Goal: Information Seeking & Learning: Learn about a topic

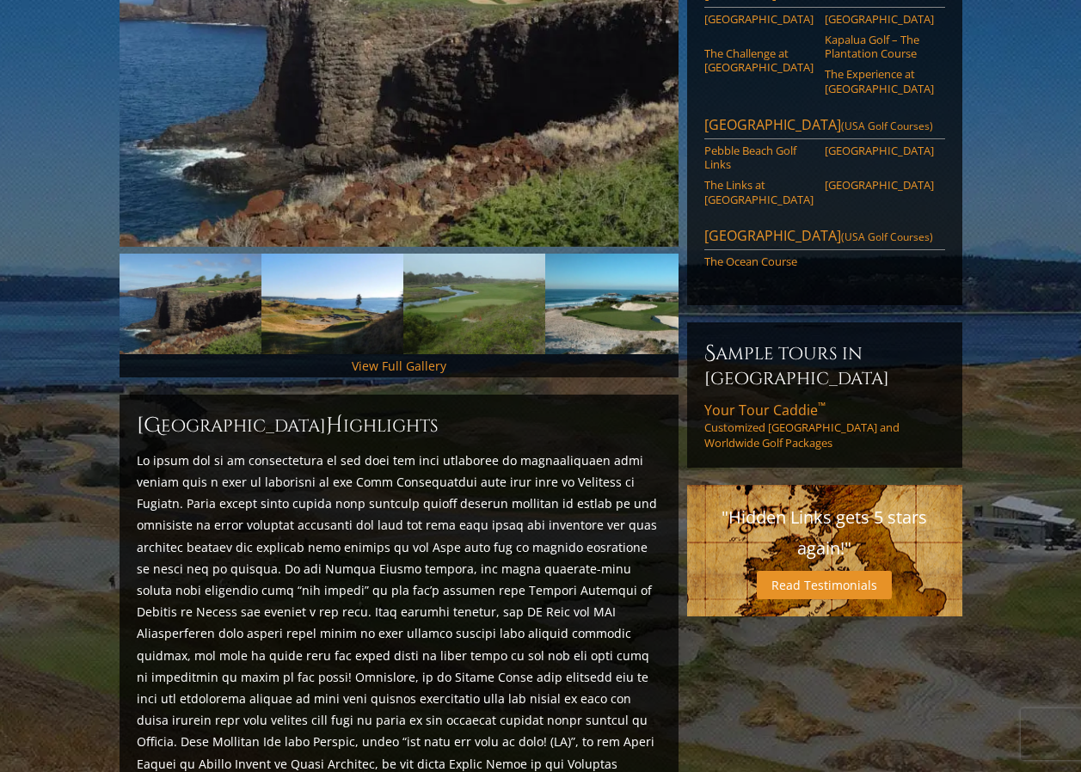
scroll to position [413, 0]
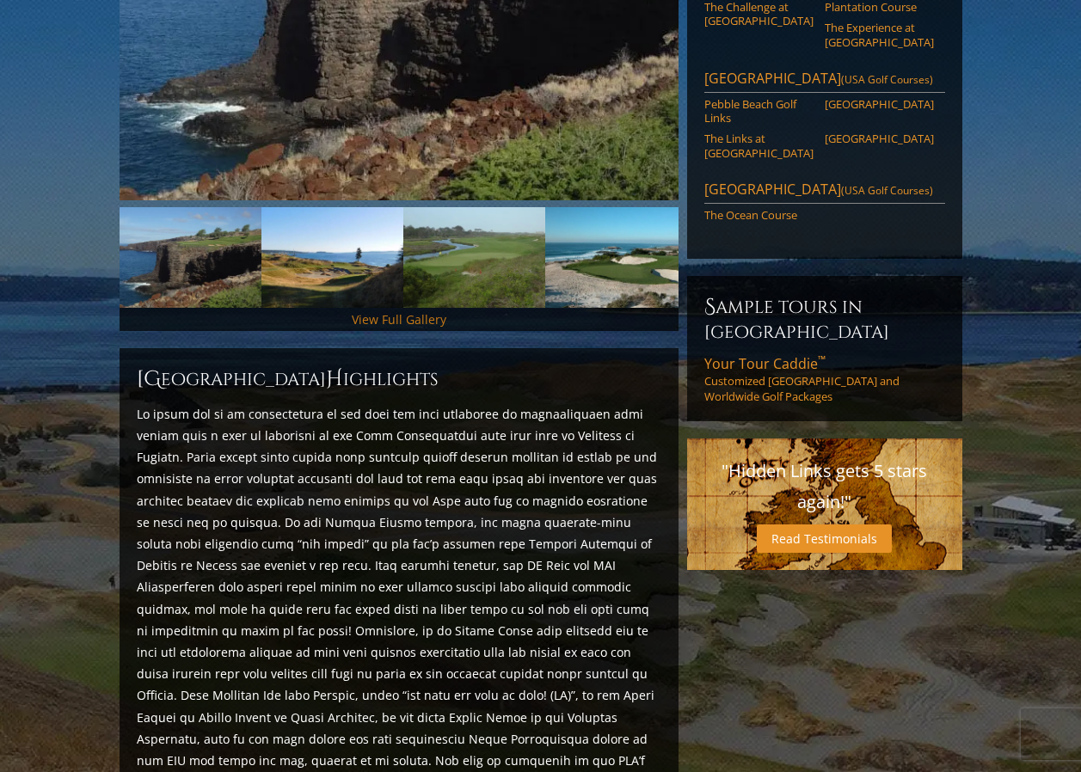
click at [377, 311] on link "View Full Gallery" at bounding box center [399, 319] width 95 height 16
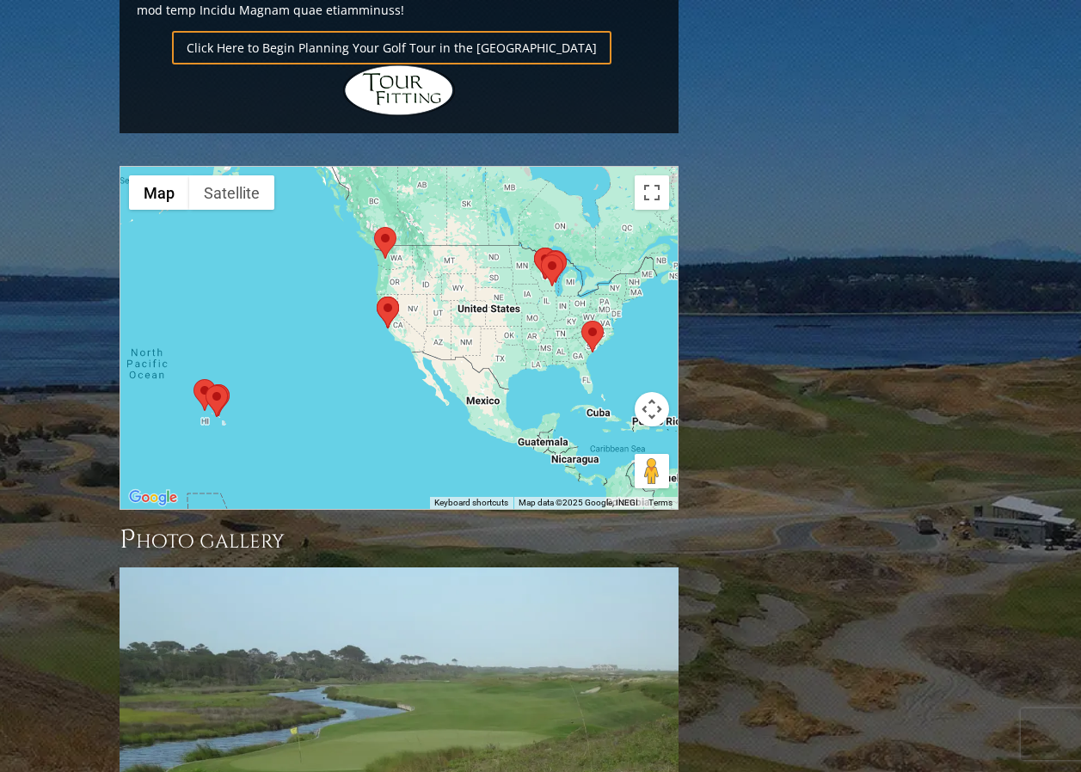
scroll to position [1347, 0]
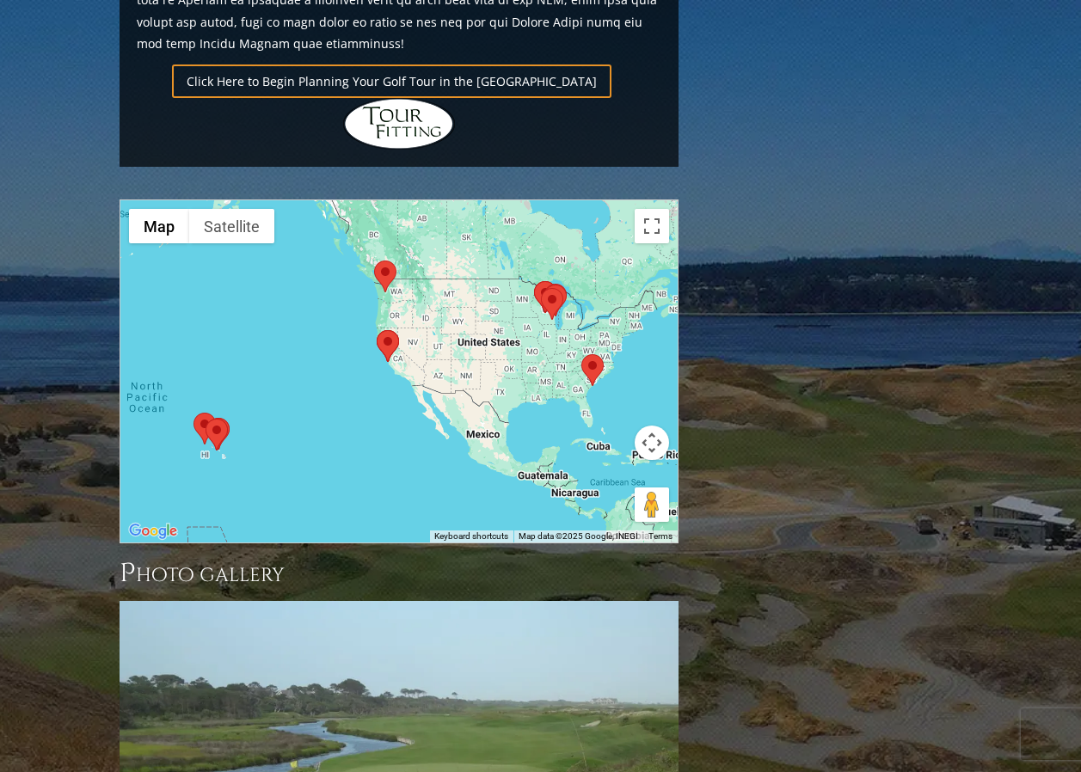
click at [595, 354] on img at bounding box center [593, 370] width 22 height 32
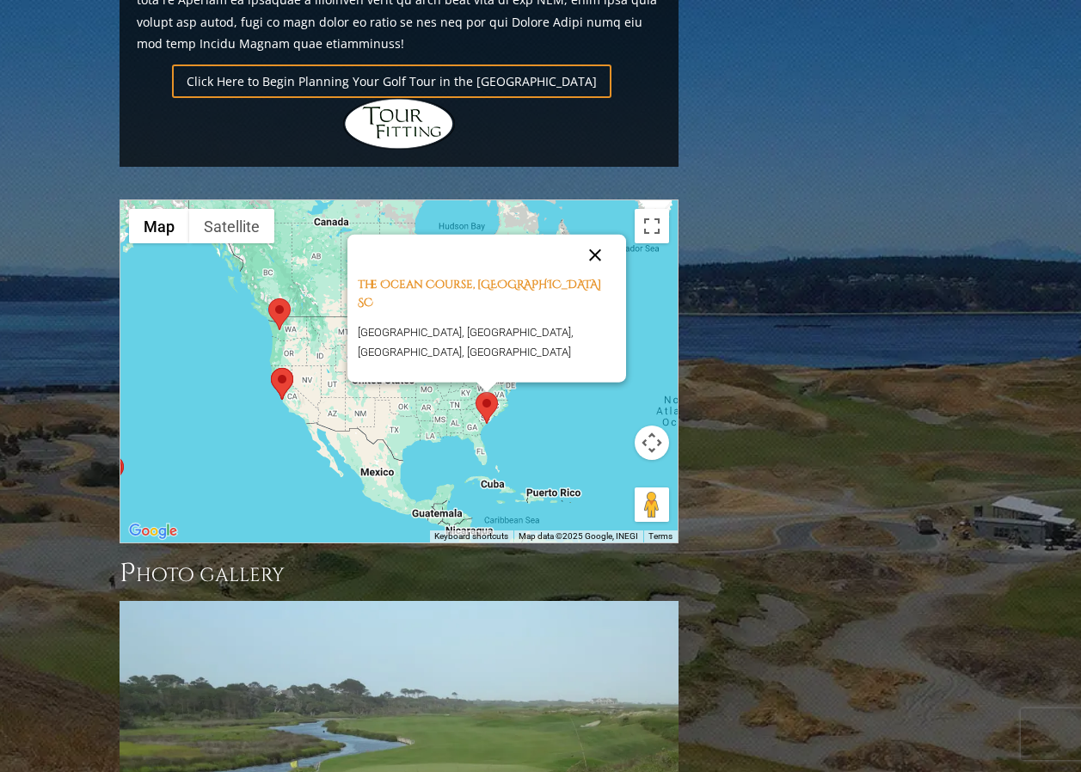
click at [597, 235] on button "Close" at bounding box center [595, 255] width 41 height 41
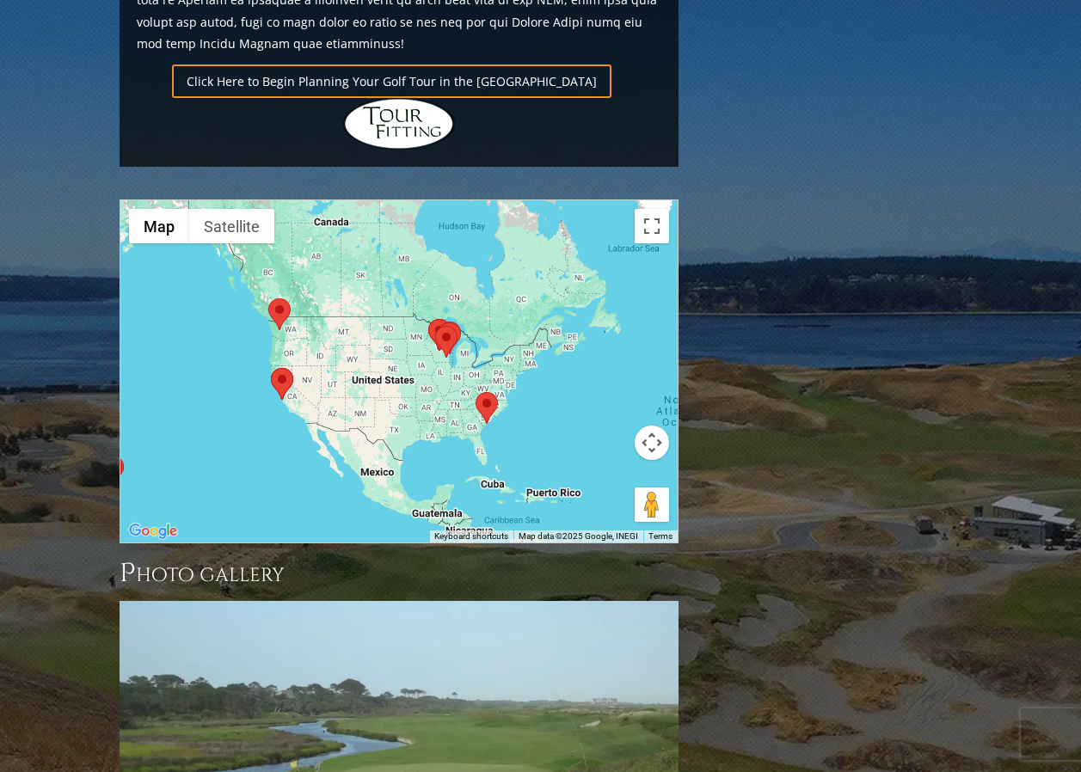
click at [445, 326] on img at bounding box center [446, 342] width 22 height 32
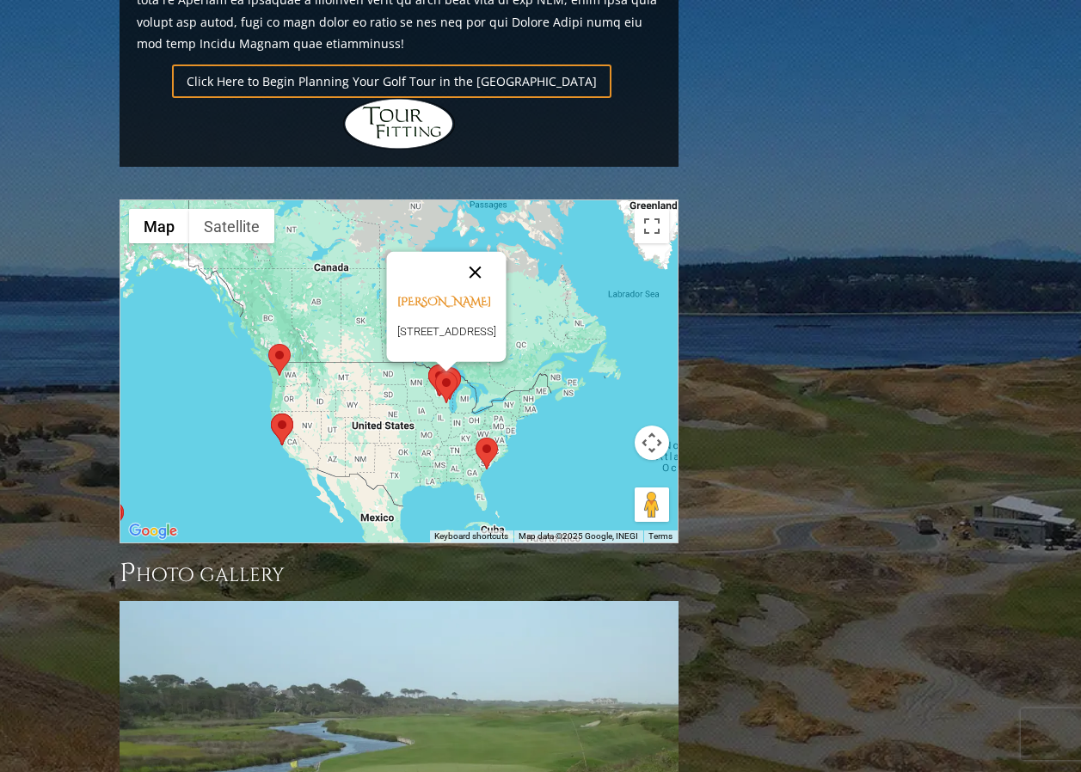
click at [495, 252] on button "Close" at bounding box center [474, 272] width 41 height 41
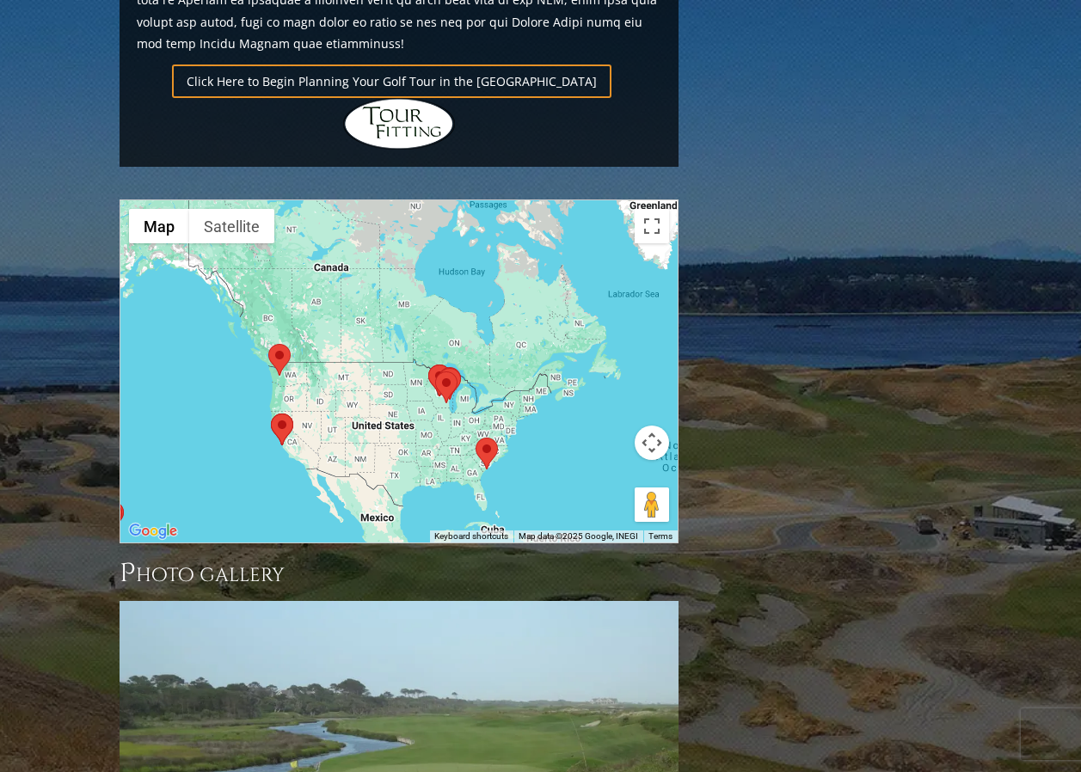
click at [459, 368] on img at bounding box center [450, 384] width 22 height 32
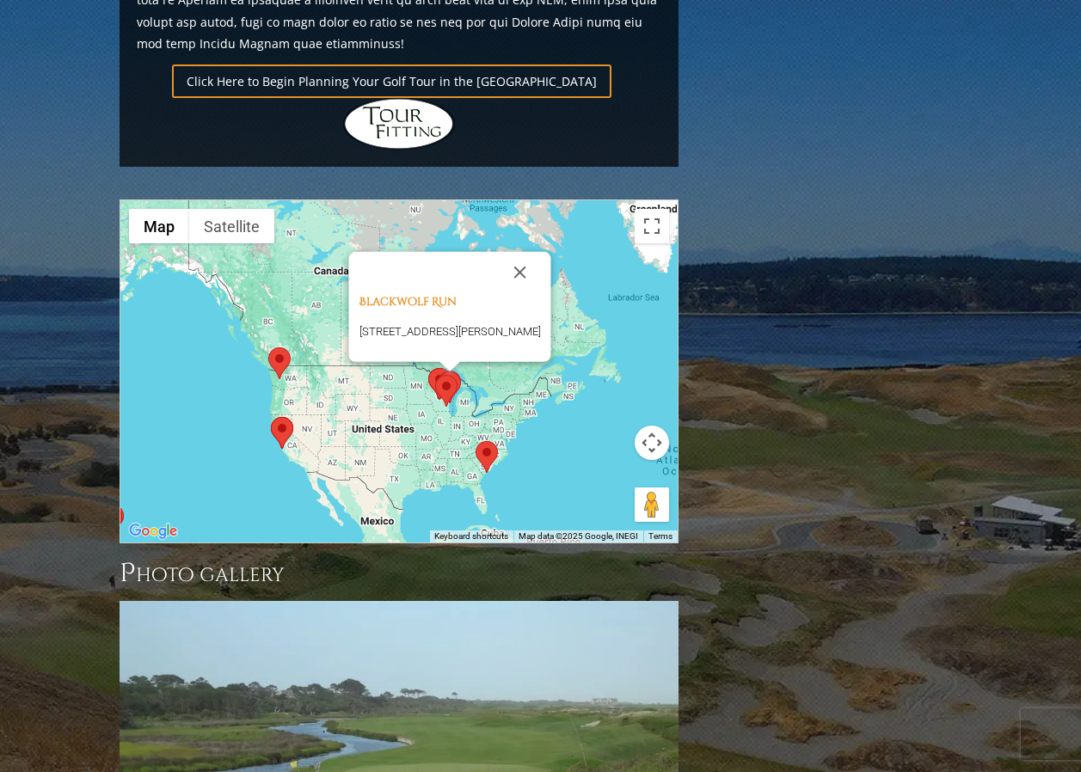
click at [434, 368] on img at bounding box center [439, 384] width 22 height 32
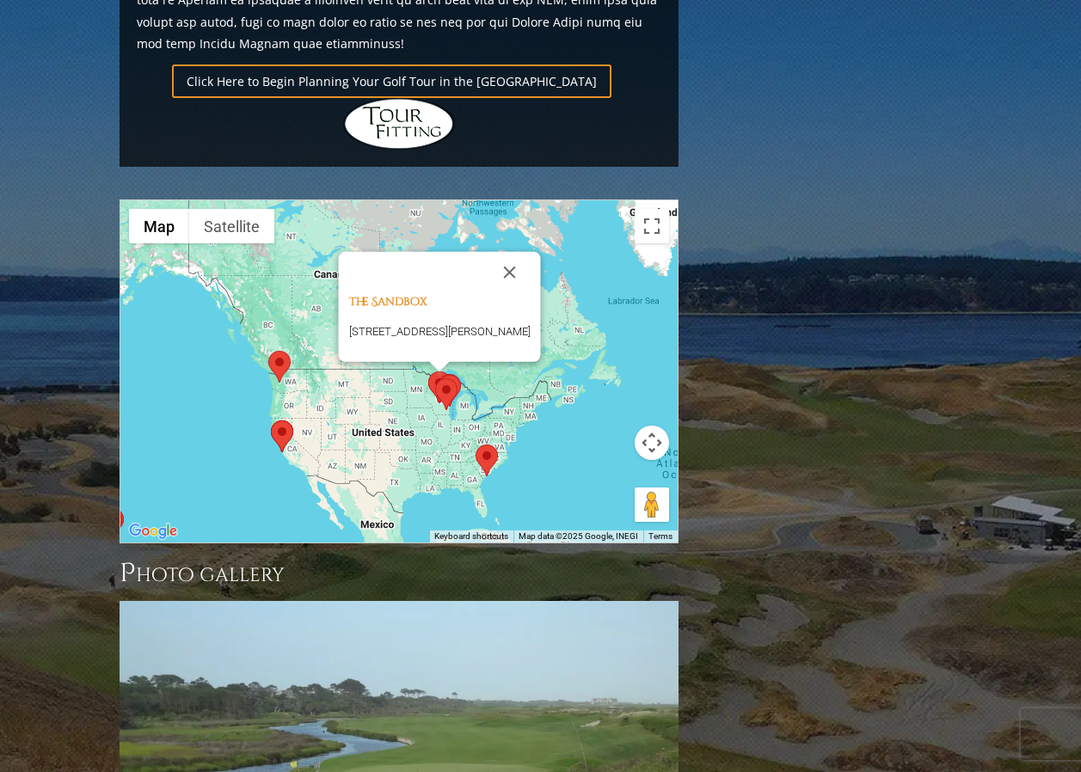
click at [279, 421] on img at bounding box center [282, 437] width 22 height 32
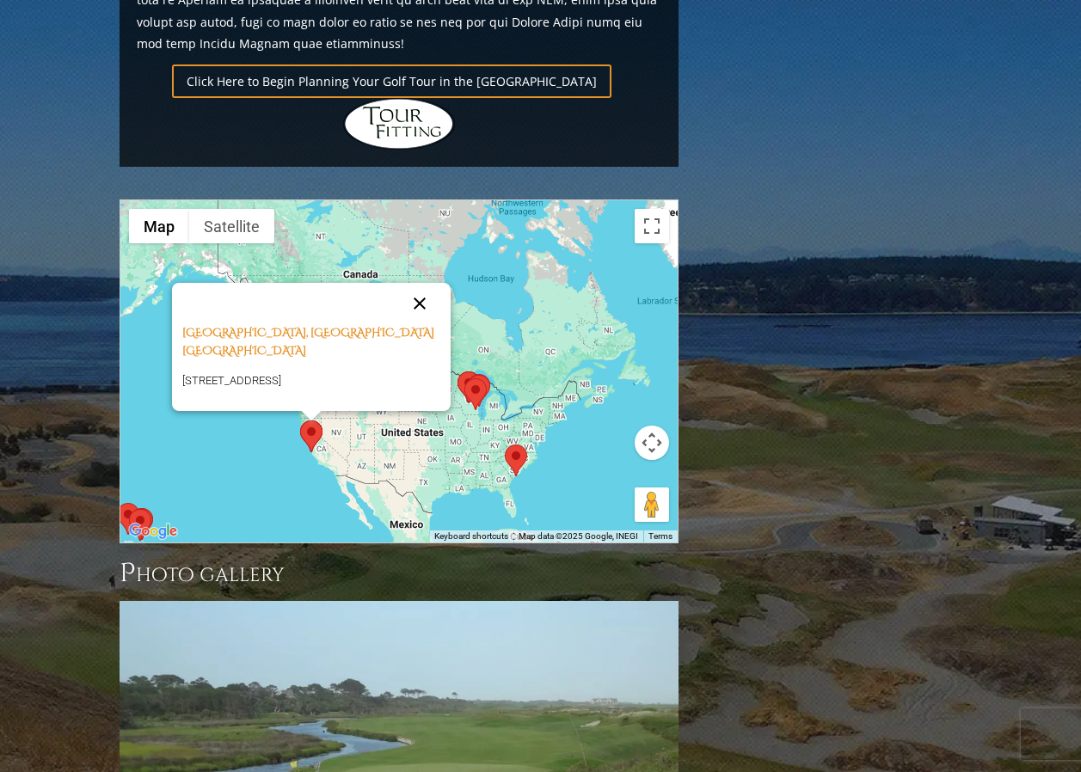
click at [426, 283] on button "Close" at bounding box center [419, 303] width 41 height 41
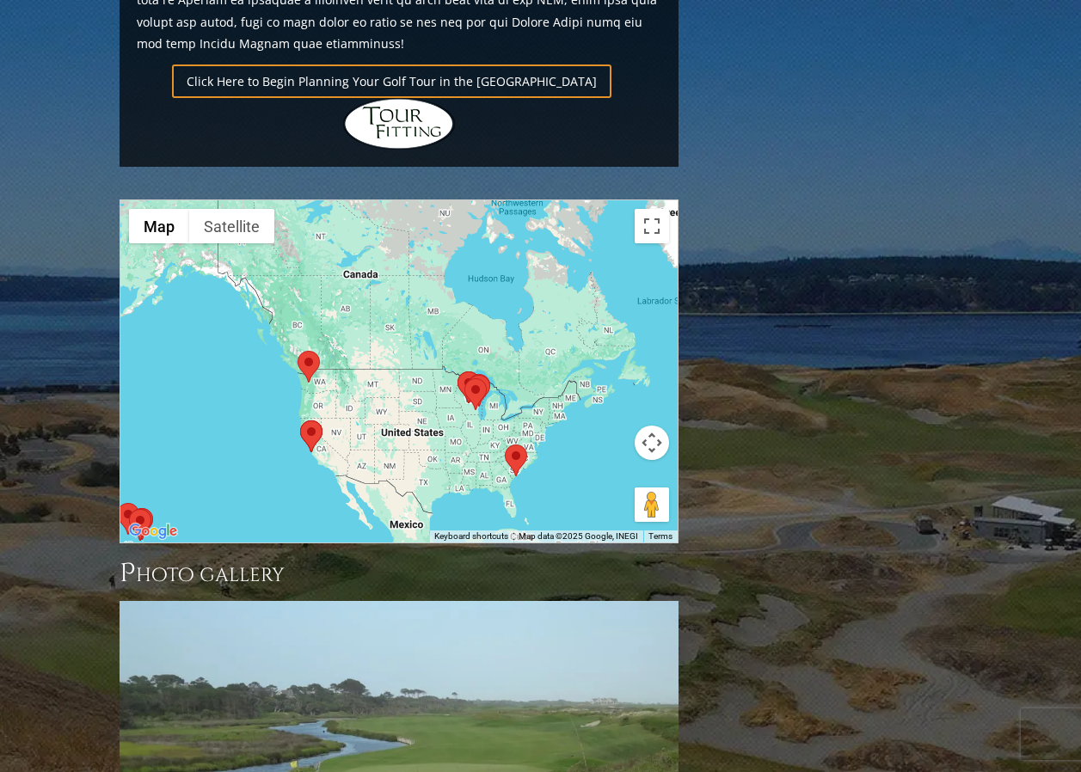
click at [314, 351] on img at bounding box center [309, 367] width 22 height 32
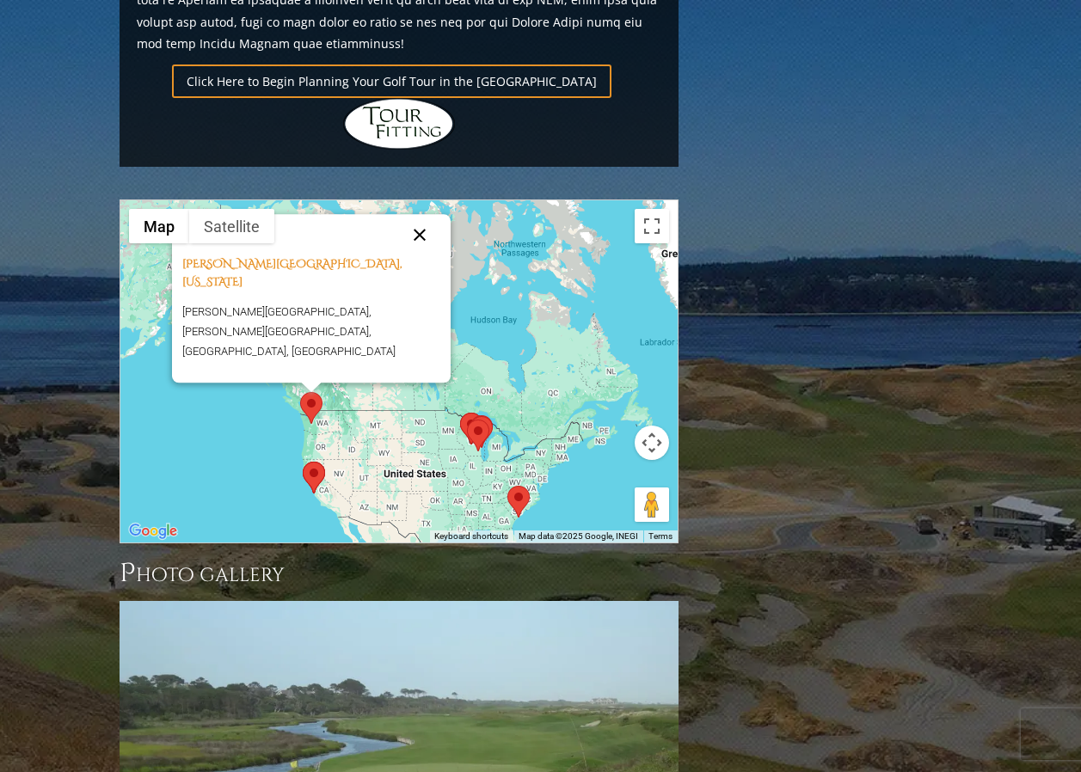
click at [422, 214] on button "Close" at bounding box center [419, 234] width 41 height 41
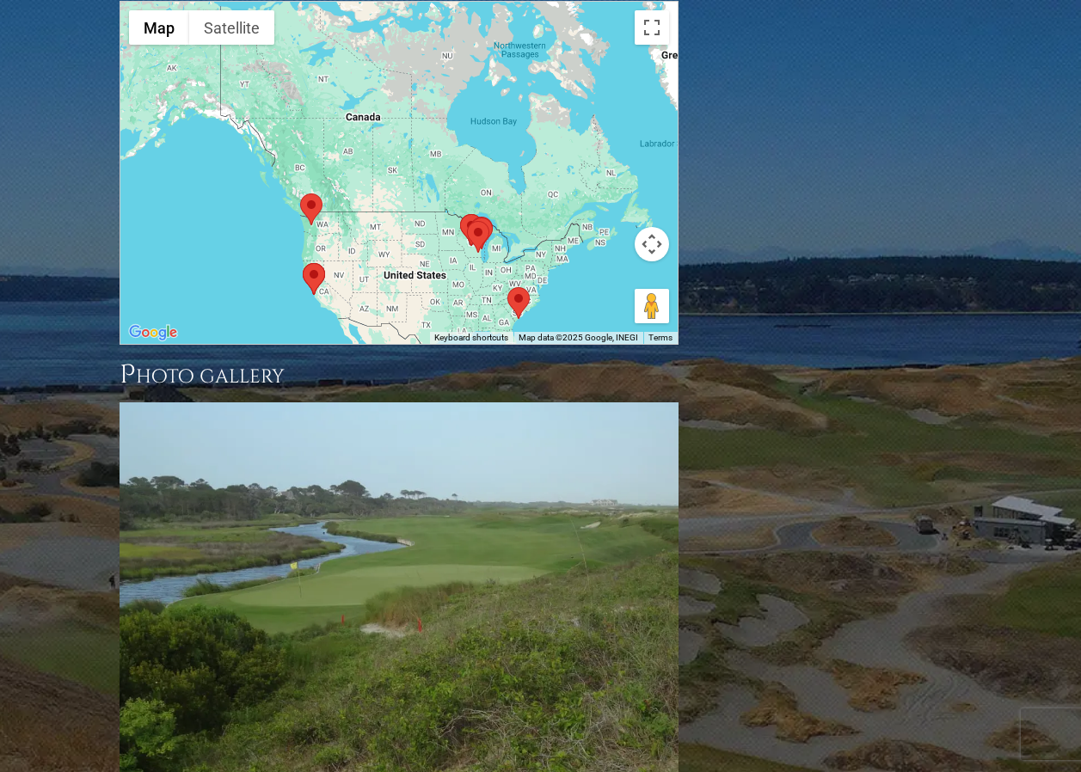
scroll to position [1477, 0]
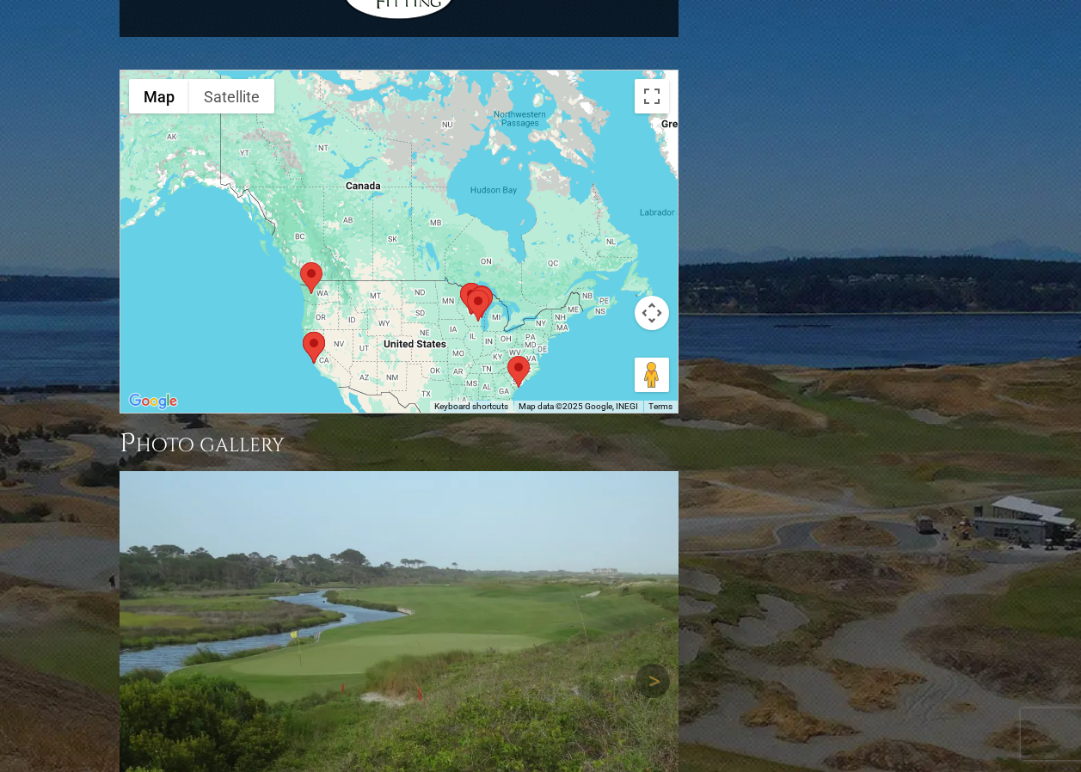
click at [538, 569] on img at bounding box center [399, 681] width 559 height 420
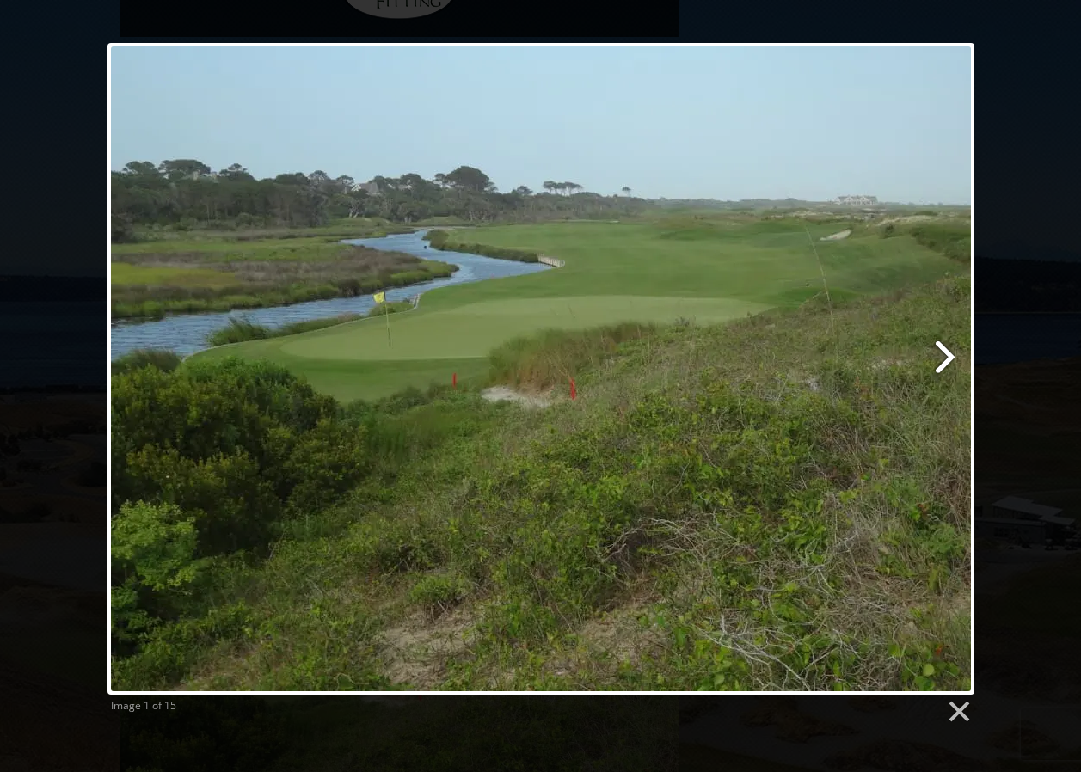
click at [945, 354] on link at bounding box center [696, 369] width 555 height 652
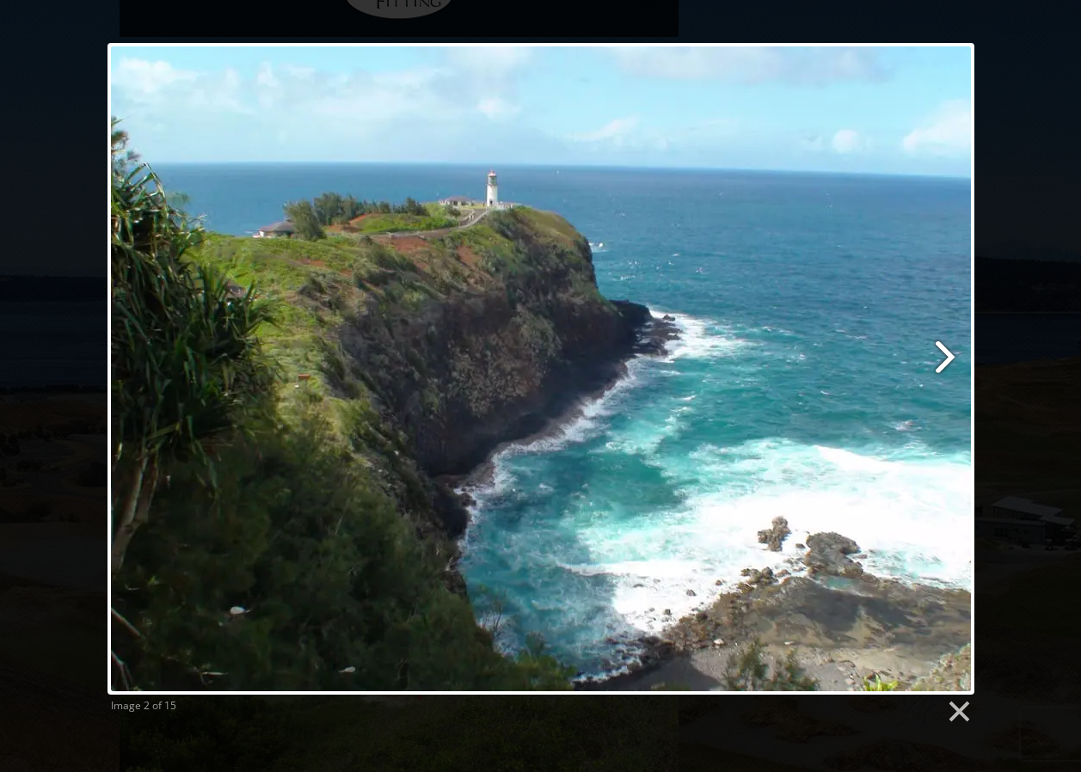
click at [945, 354] on link at bounding box center [696, 369] width 555 height 652
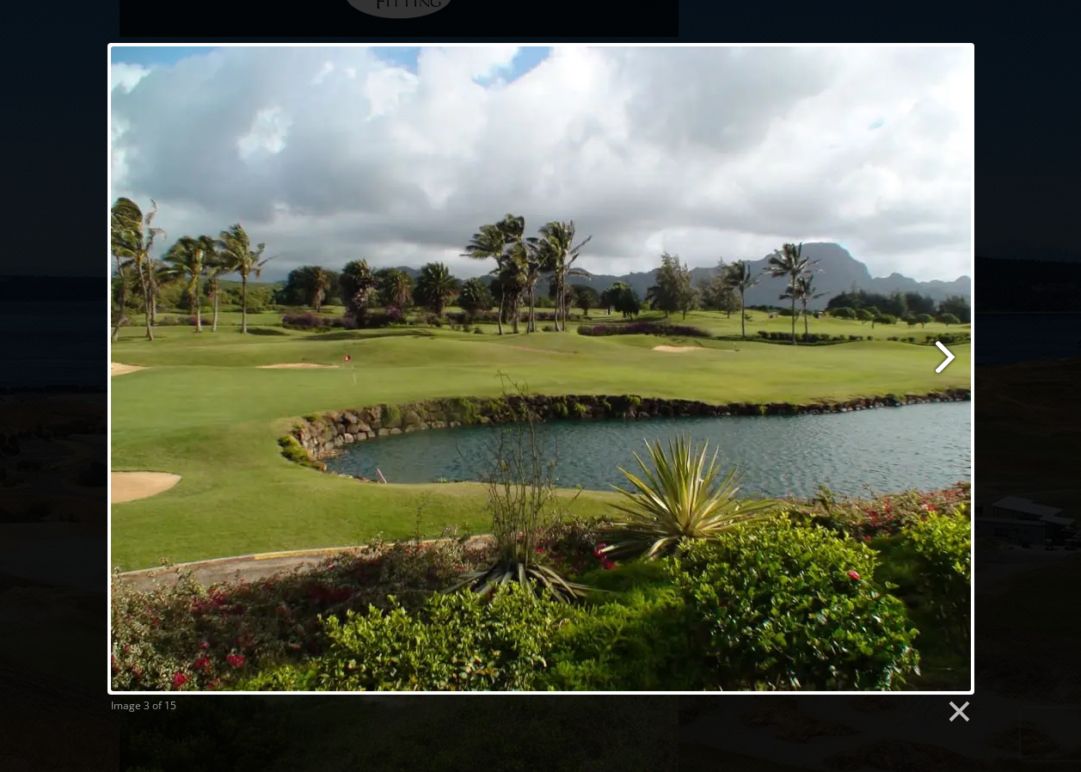
click at [945, 354] on link at bounding box center [696, 369] width 555 height 652
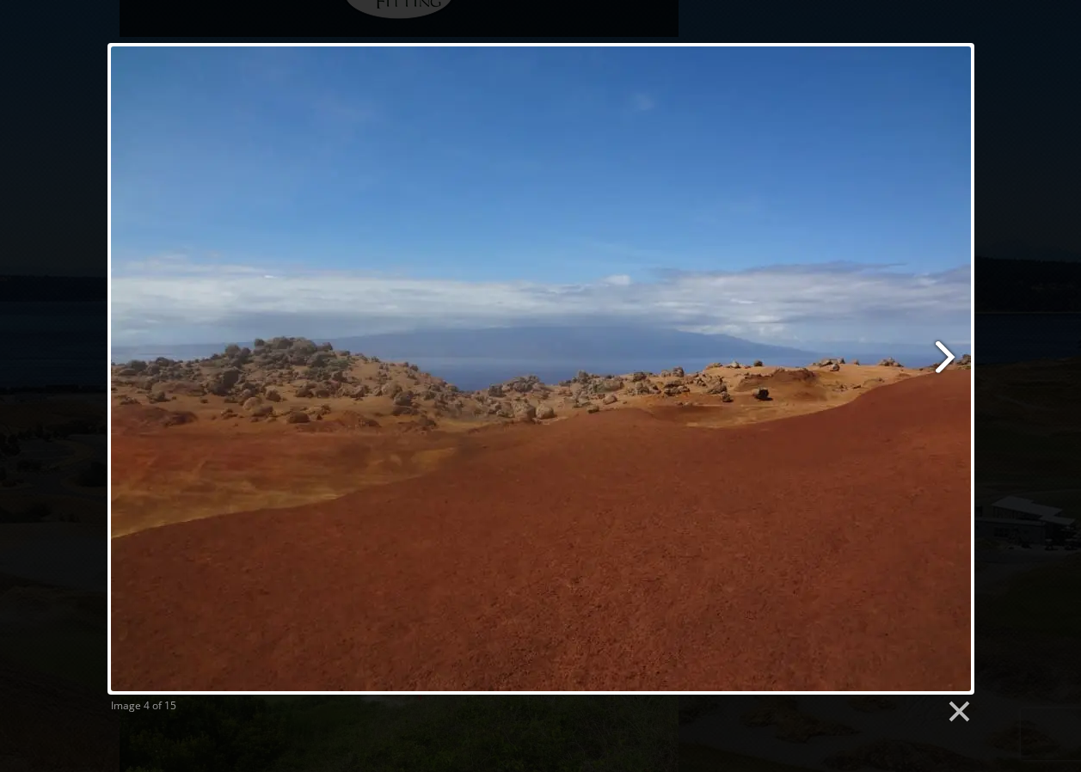
click at [945, 354] on link at bounding box center [696, 369] width 555 height 652
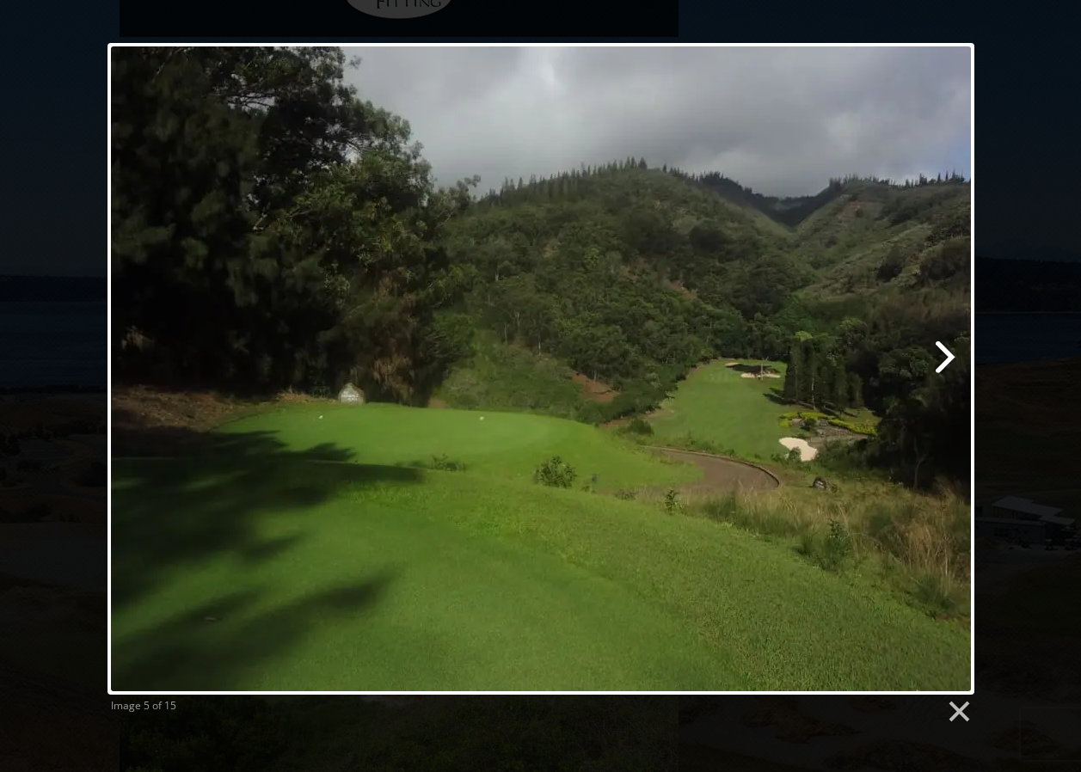
click at [945, 354] on link at bounding box center [696, 369] width 555 height 652
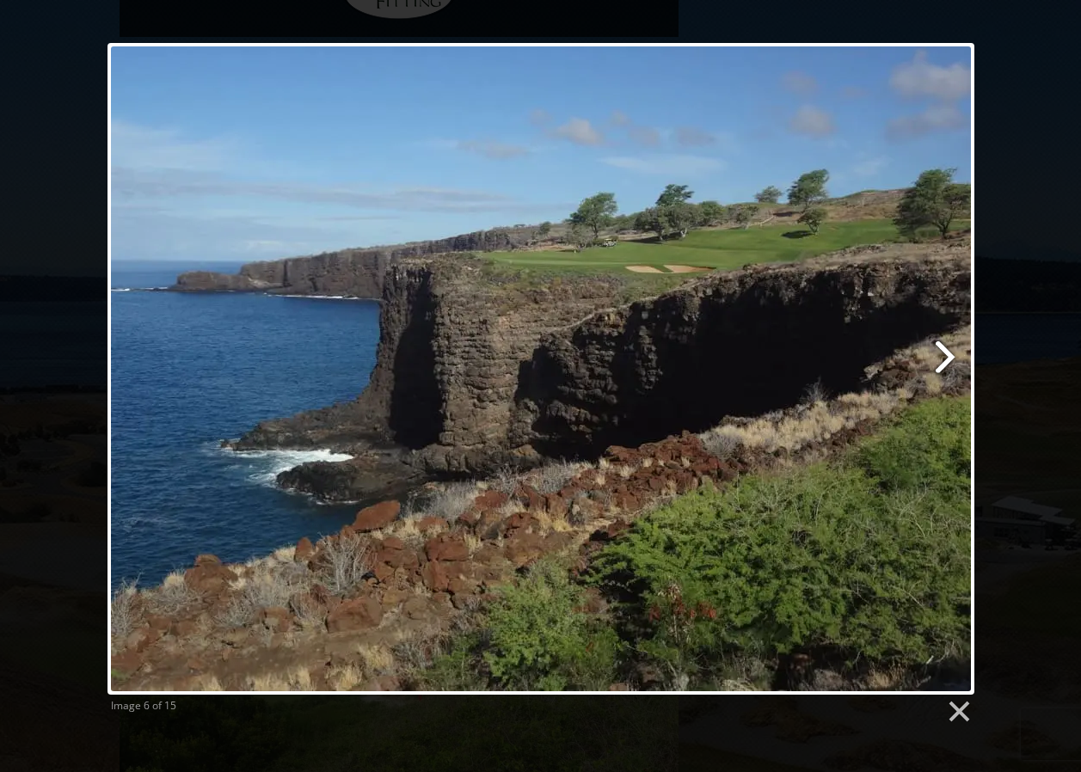
click at [945, 354] on link at bounding box center [696, 369] width 555 height 652
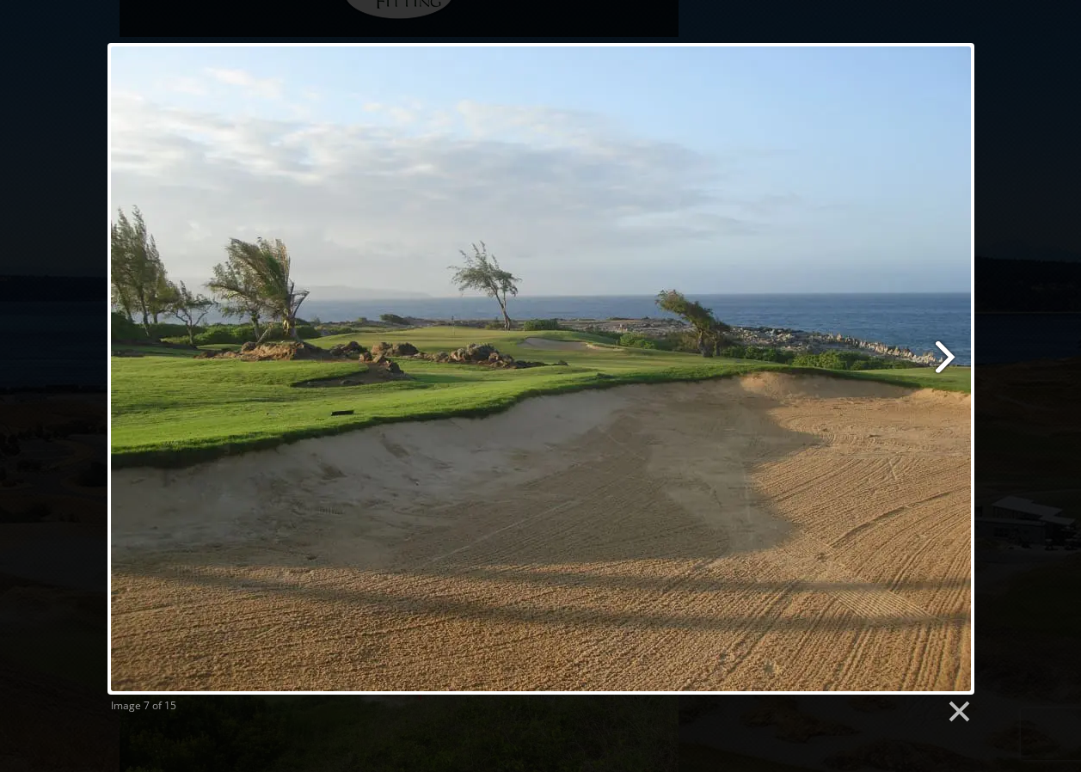
click at [945, 354] on link at bounding box center [696, 369] width 555 height 652
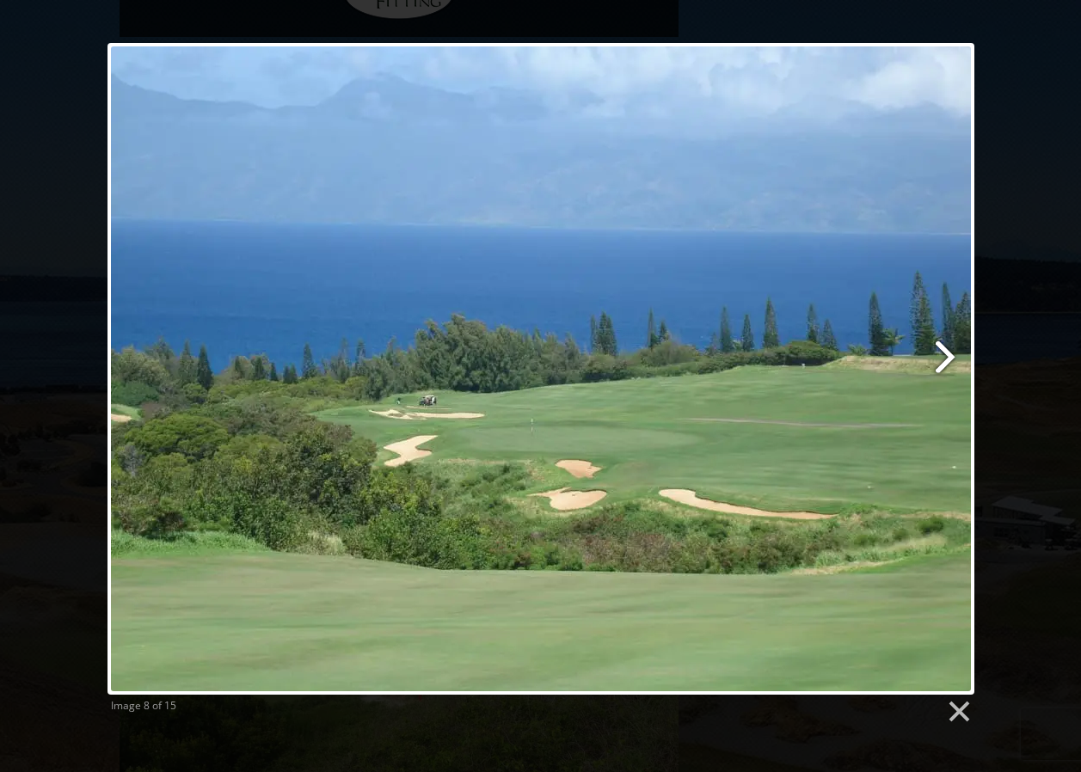
click at [940, 355] on link at bounding box center [696, 369] width 555 height 652
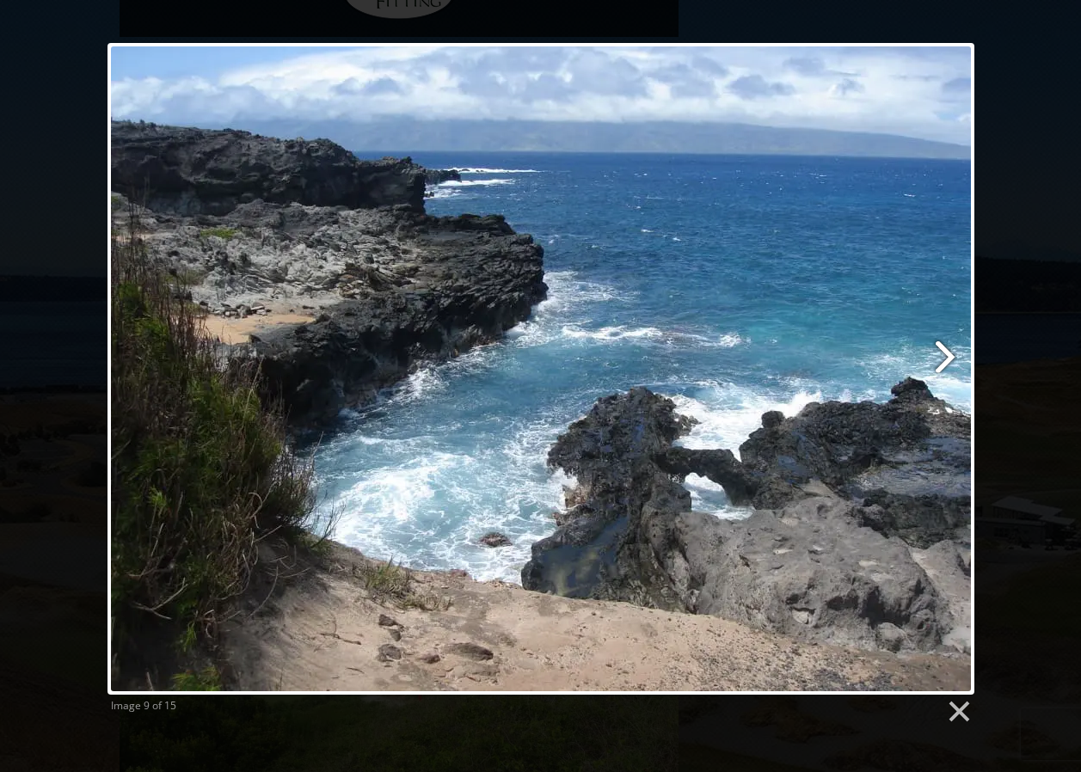
click at [940, 355] on link at bounding box center [696, 369] width 555 height 652
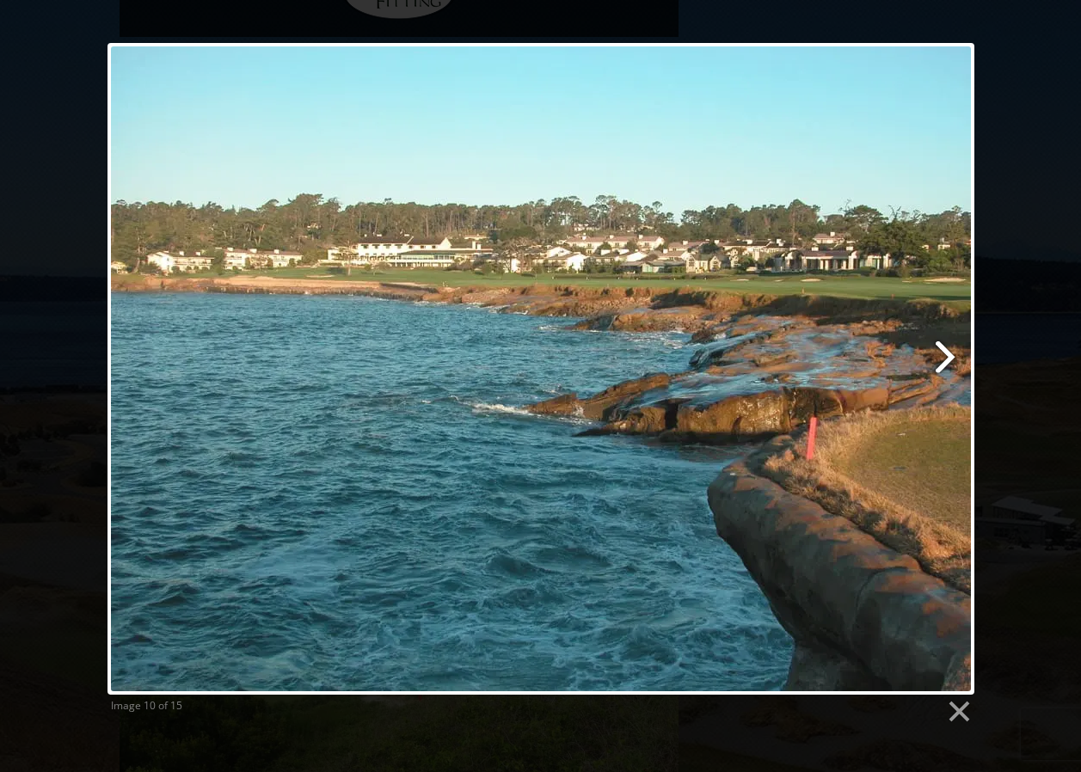
click at [940, 355] on link at bounding box center [696, 369] width 555 height 652
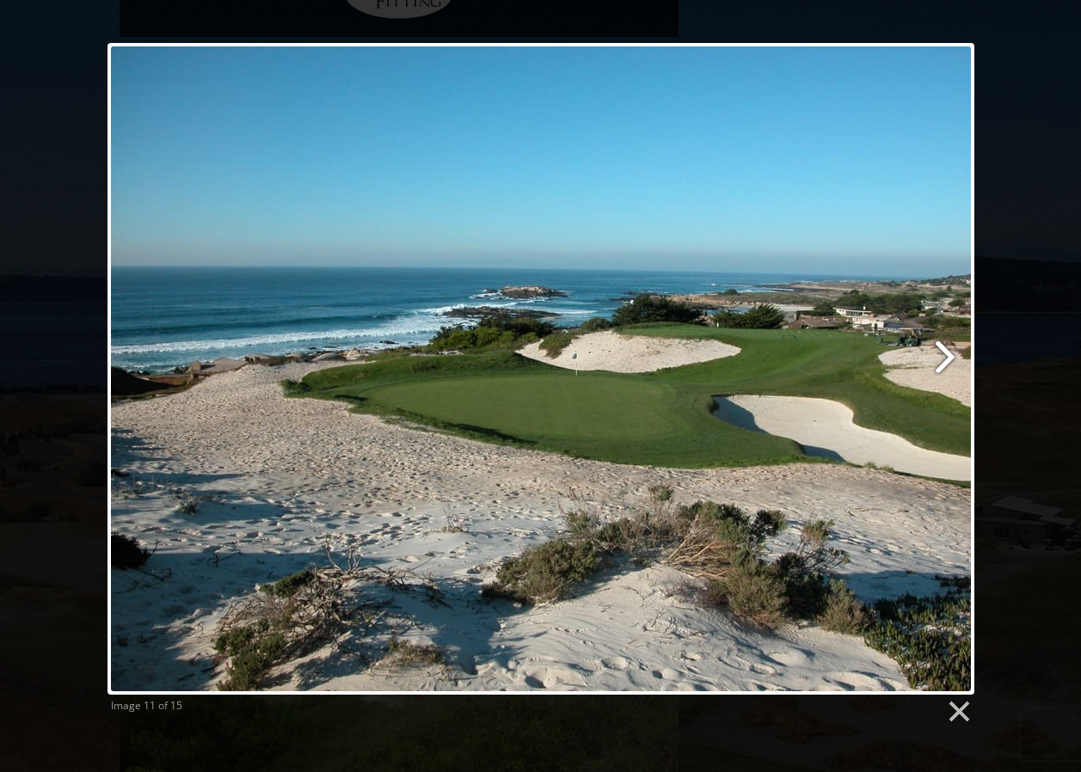
click at [940, 355] on link at bounding box center [696, 369] width 555 height 652
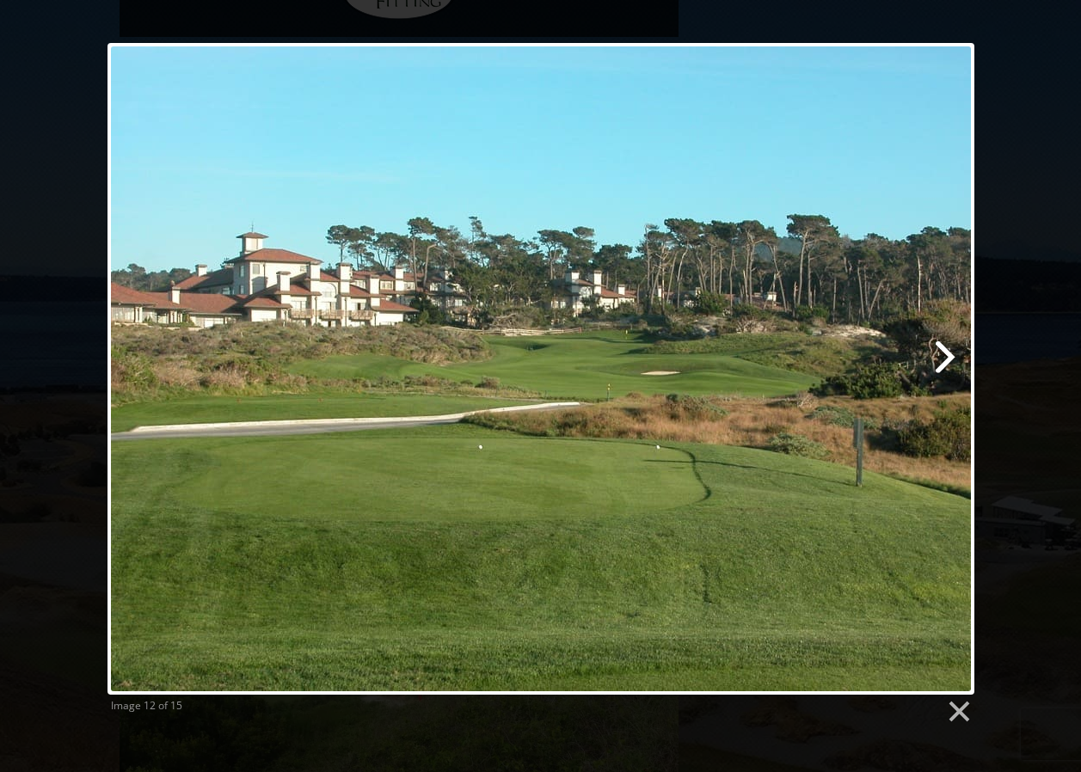
click at [940, 355] on link at bounding box center [696, 369] width 555 height 652
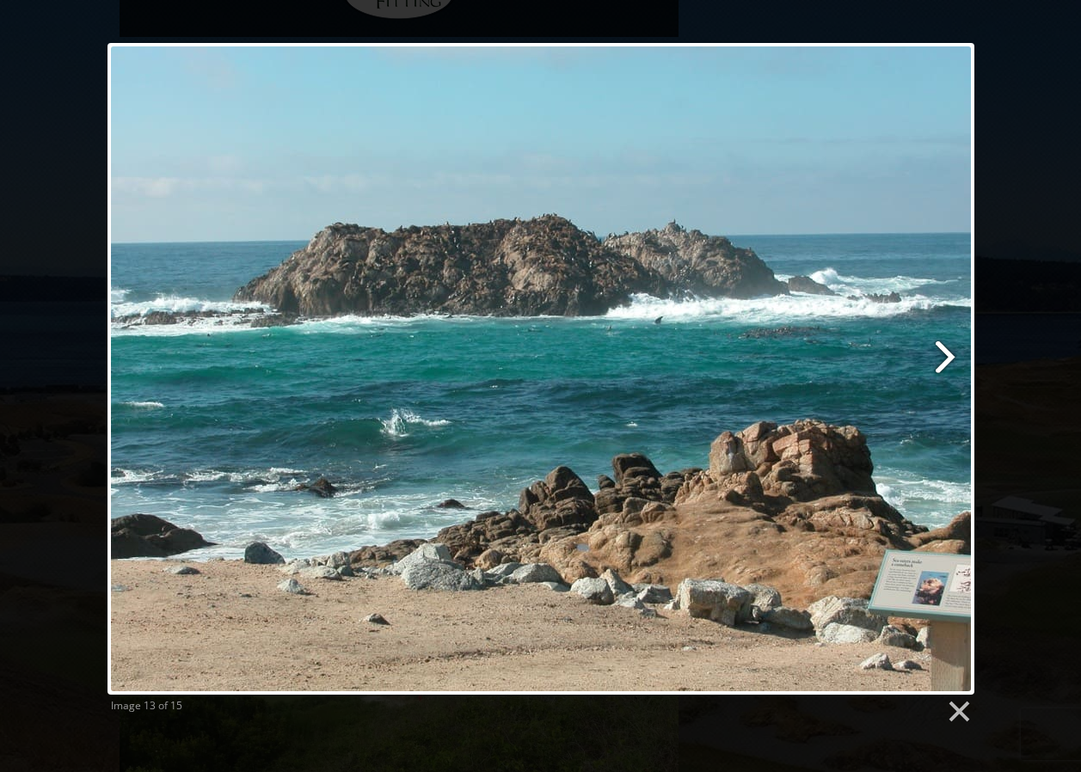
click at [940, 355] on link at bounding box center [696, 369] width 555 height 652
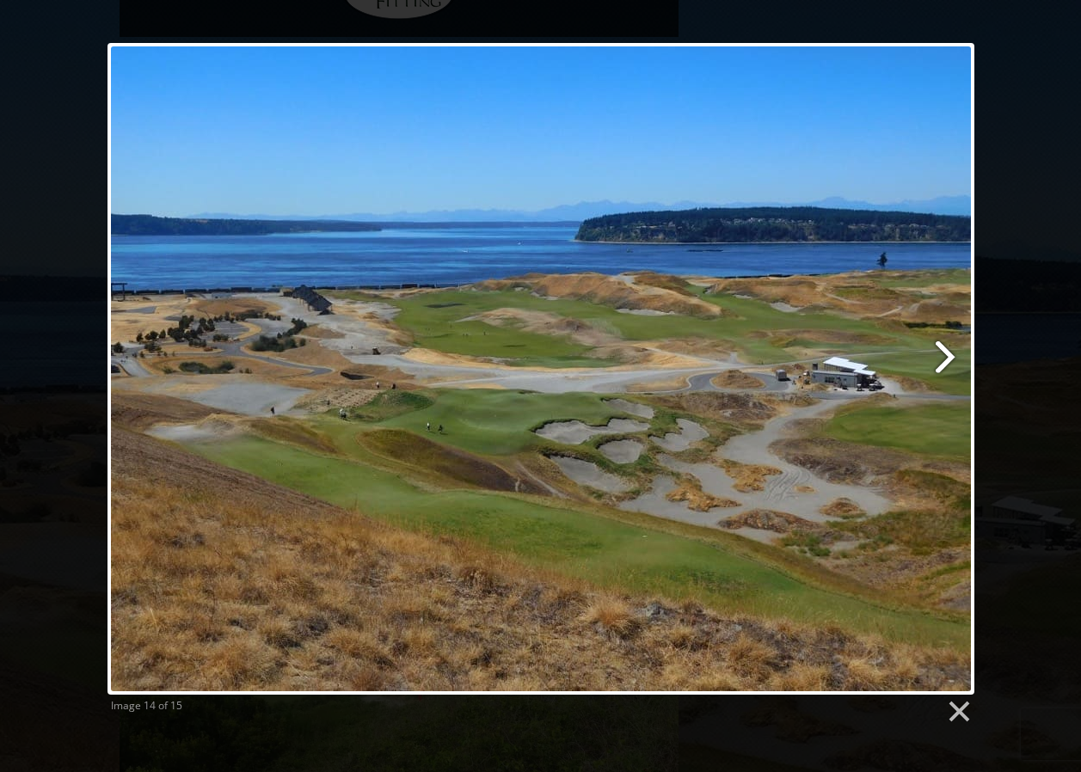
click at [950, 360] on link at bounding box center [696, 369] width 555 height 652
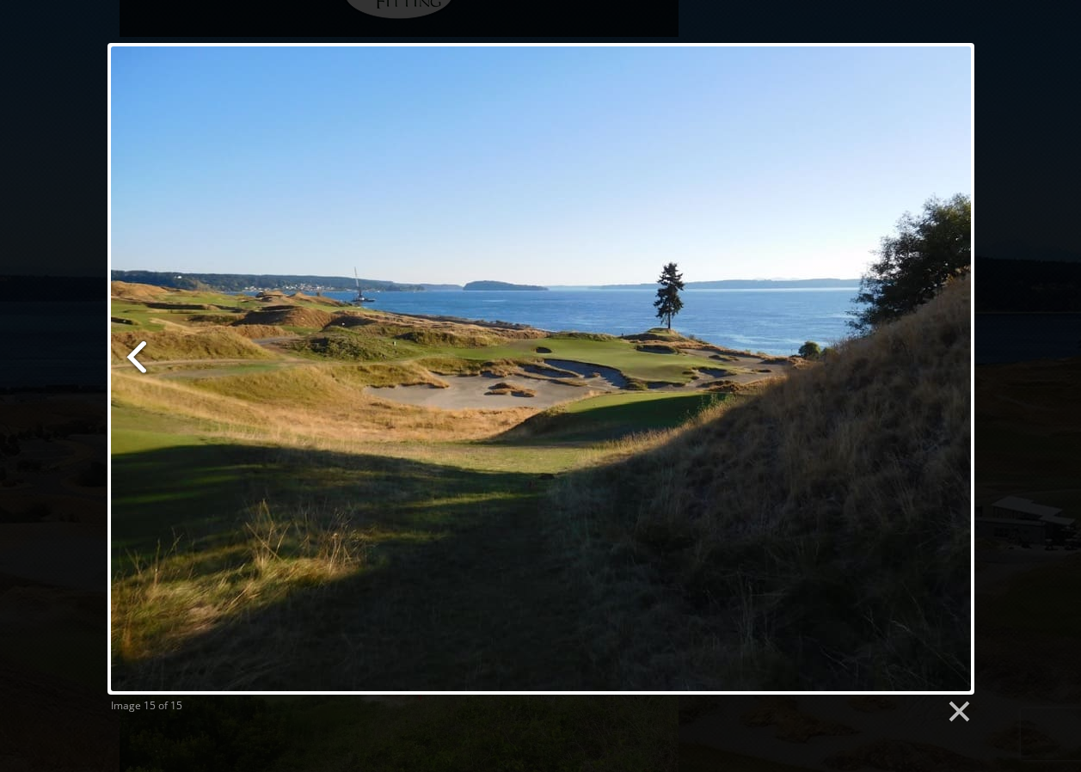
click at [126, 351] on link at bounding box center [255, 369] width 295 height 652
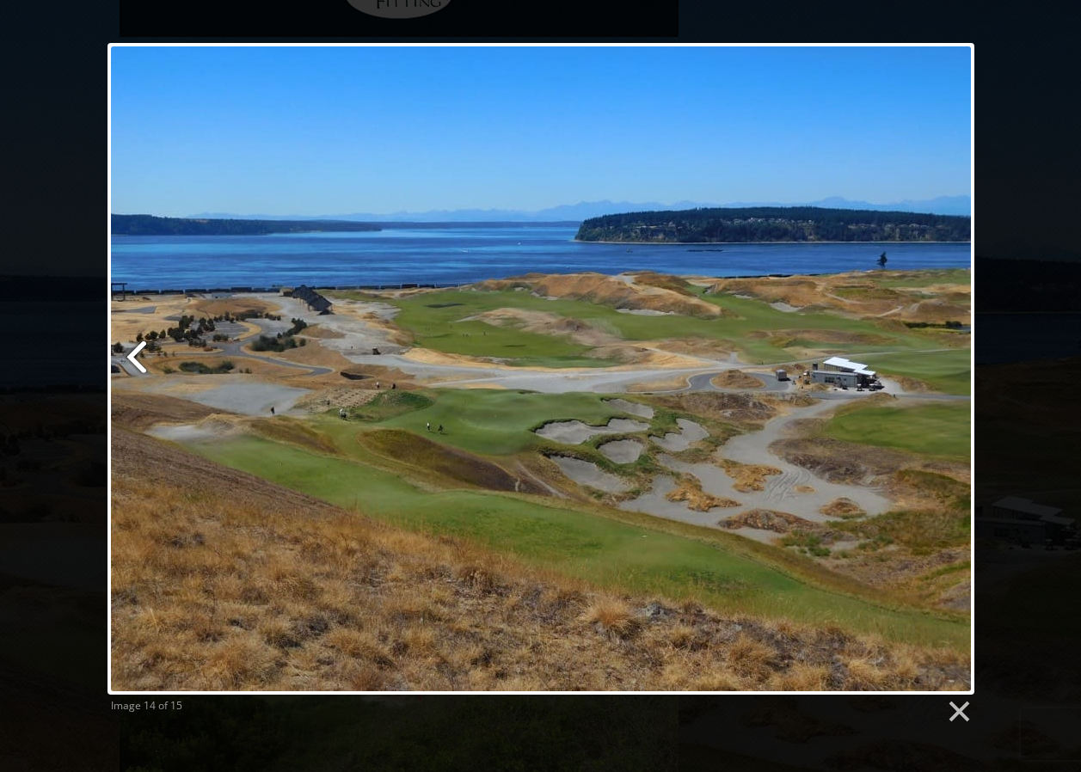
click at [126, 351] on link at bounding box center [255, 369] width 295 height 652
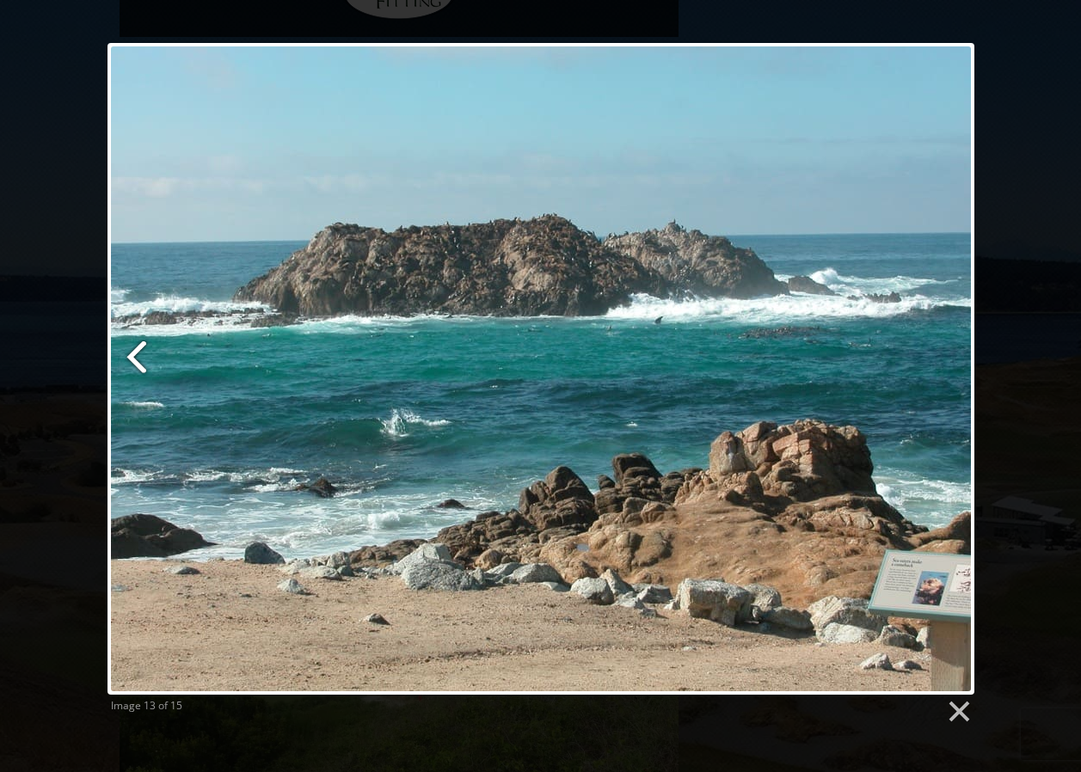
click at [126, 351] on link at bounding box center [255, 369] width 295 height 652
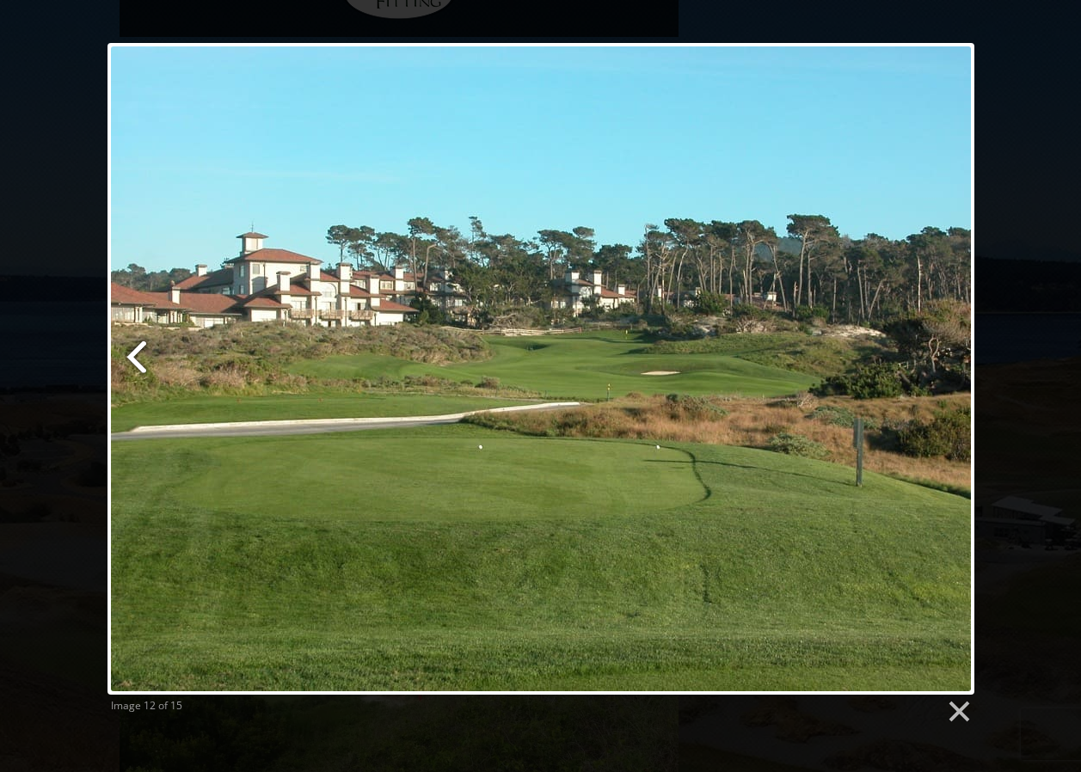
click at [126, 351] on link at bounding box center [255, 369] width 295 height 652
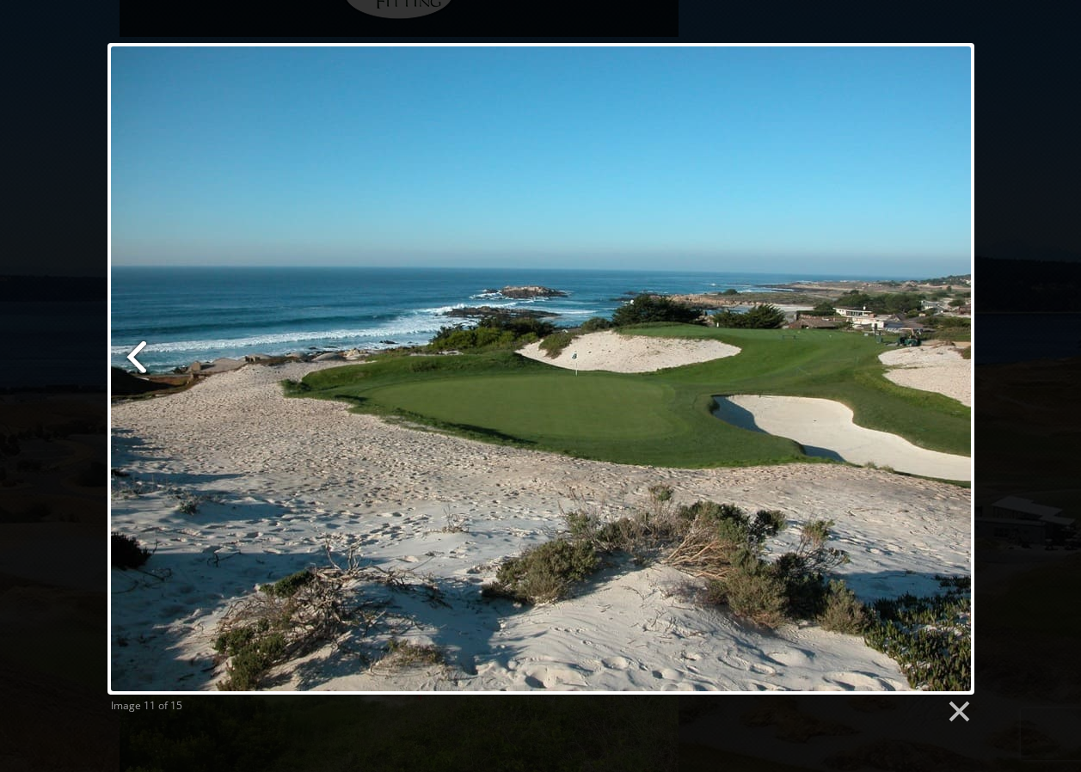
click at [126, 351] on link at bounding box center [255, 369] width 295 height 652
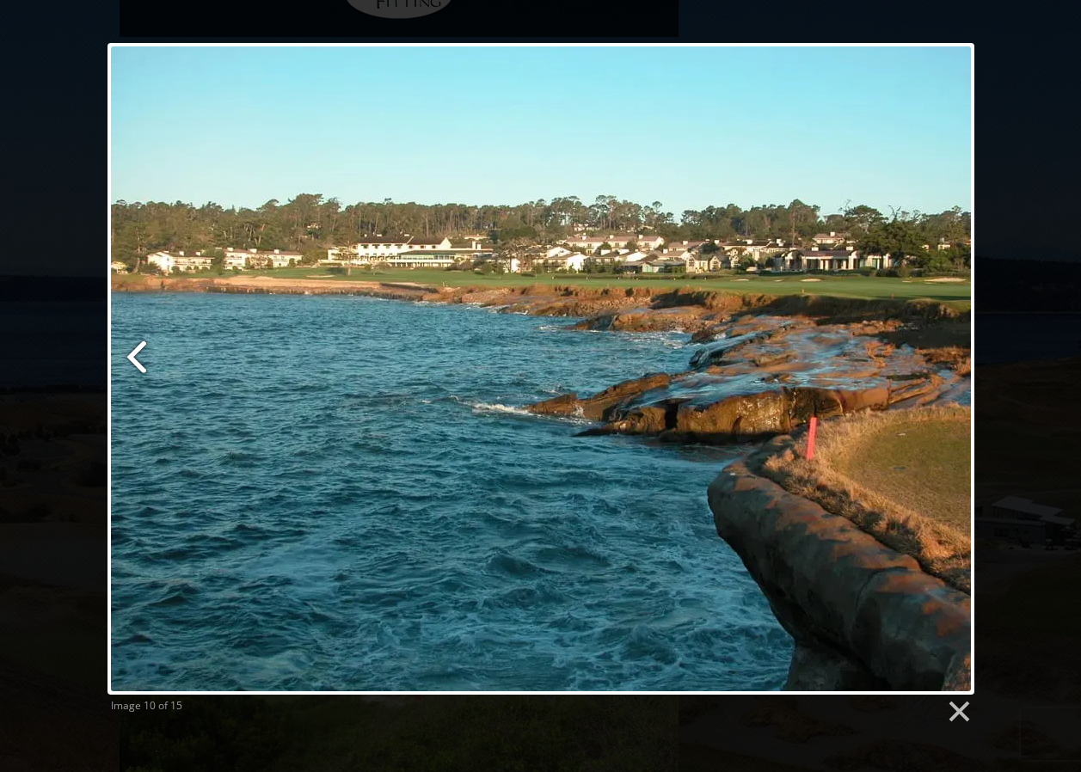
click at [126, 351] on link at bounding box center [255, 369] width 295 height 652
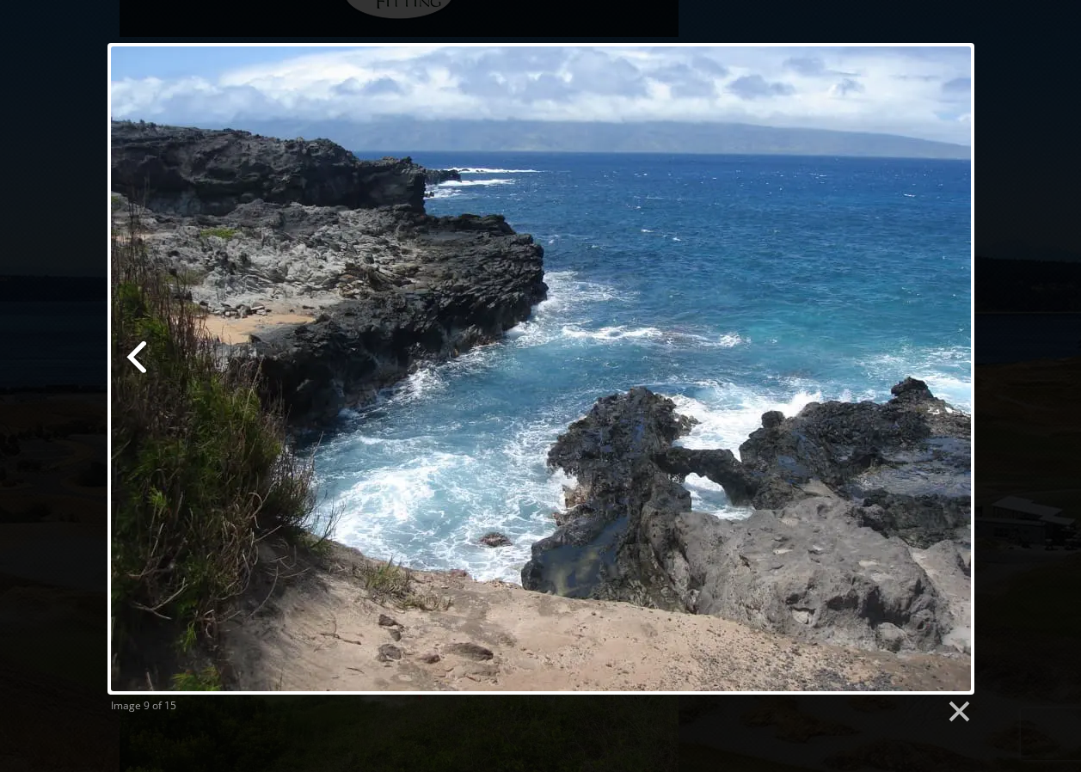
click at [126, 351] on link at bounding box center [255, 369] width 295 height 652
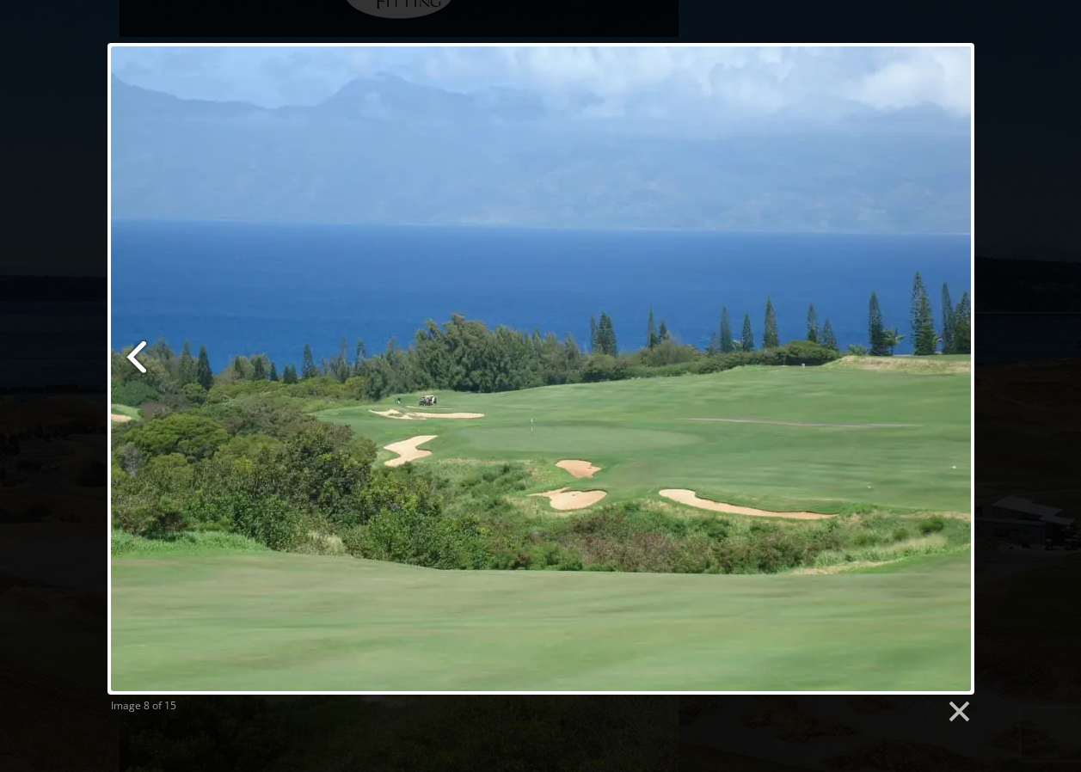
click at [134, 357] on link at bounding box center [255, 369] width 295 height 652
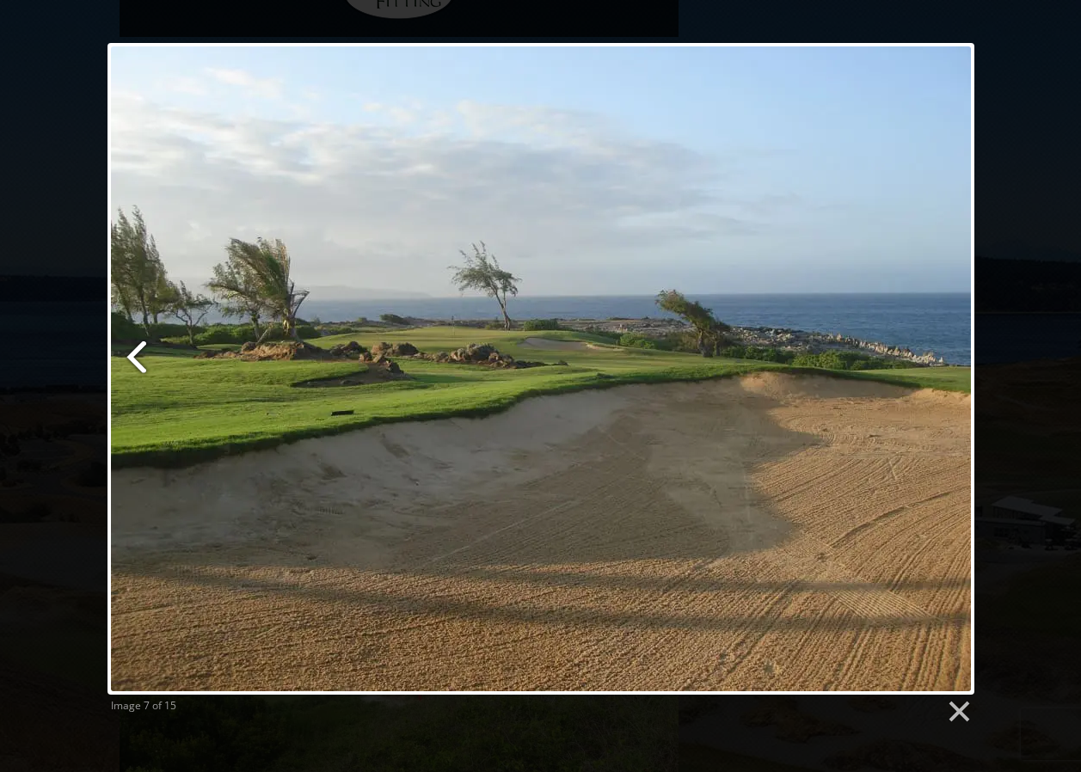
click at [134, 357] on link at bounding box center [255, 369] width 295 height 652
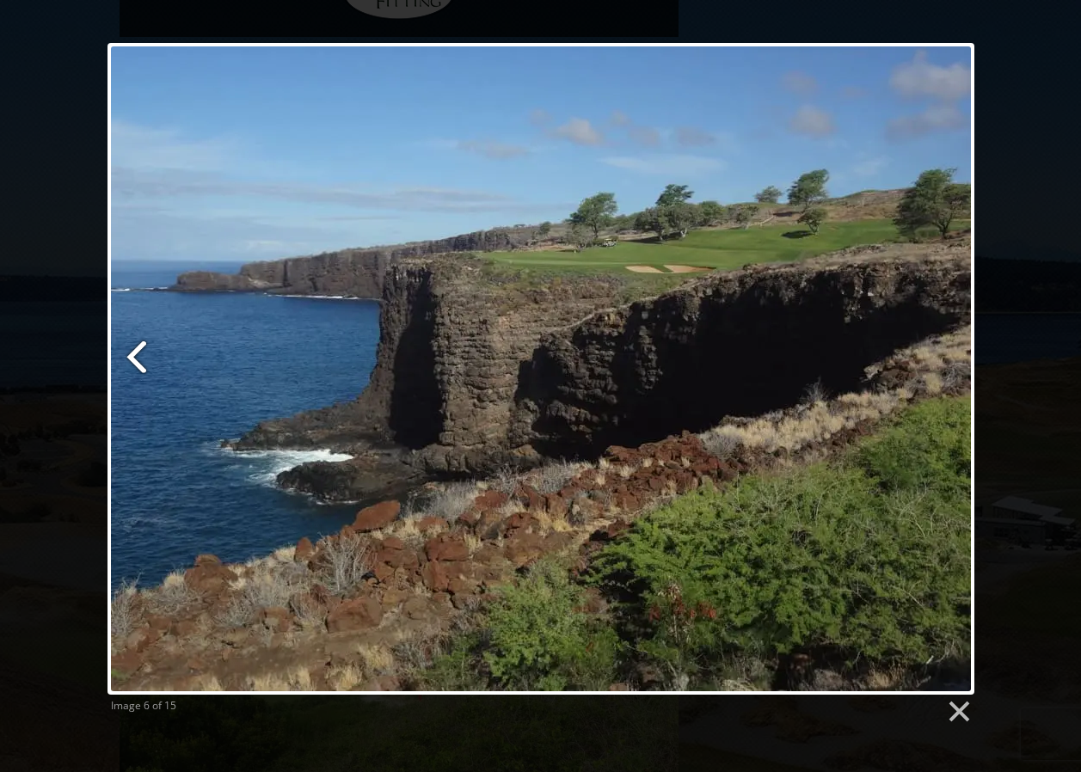
click at [134, 357] on link at bounding box center [255, 369] width 295 height 652
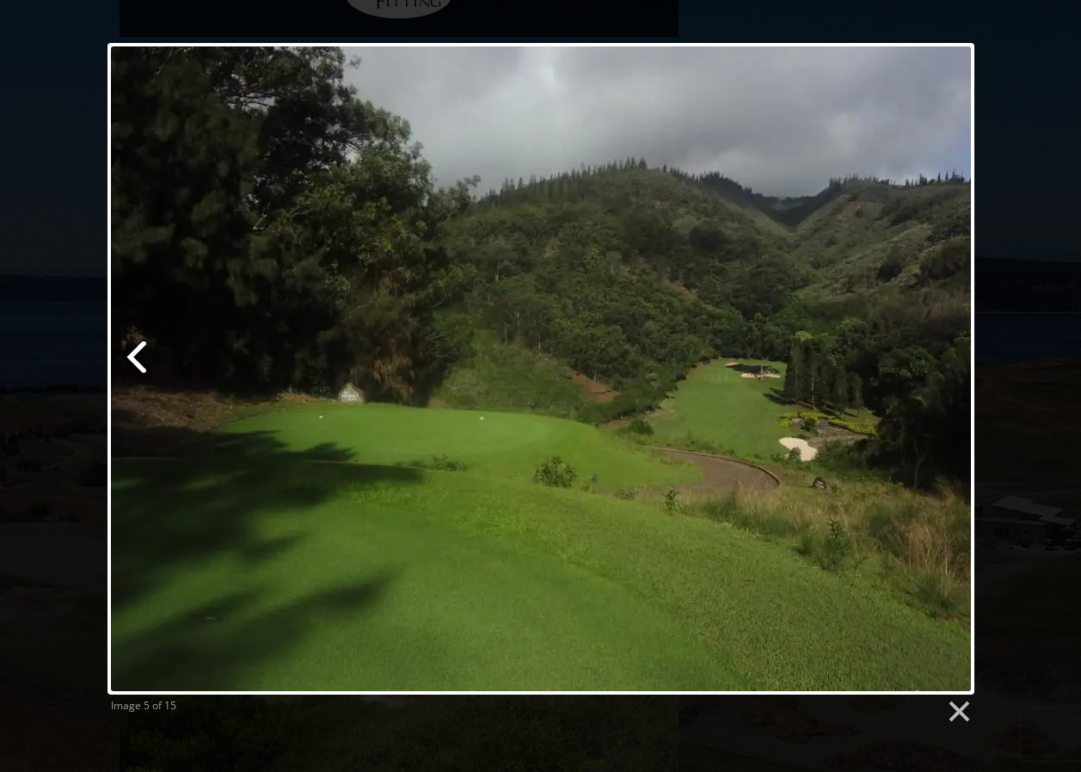
click at [134, 357] on link at bounding box center [255, 369] width 295 height 652
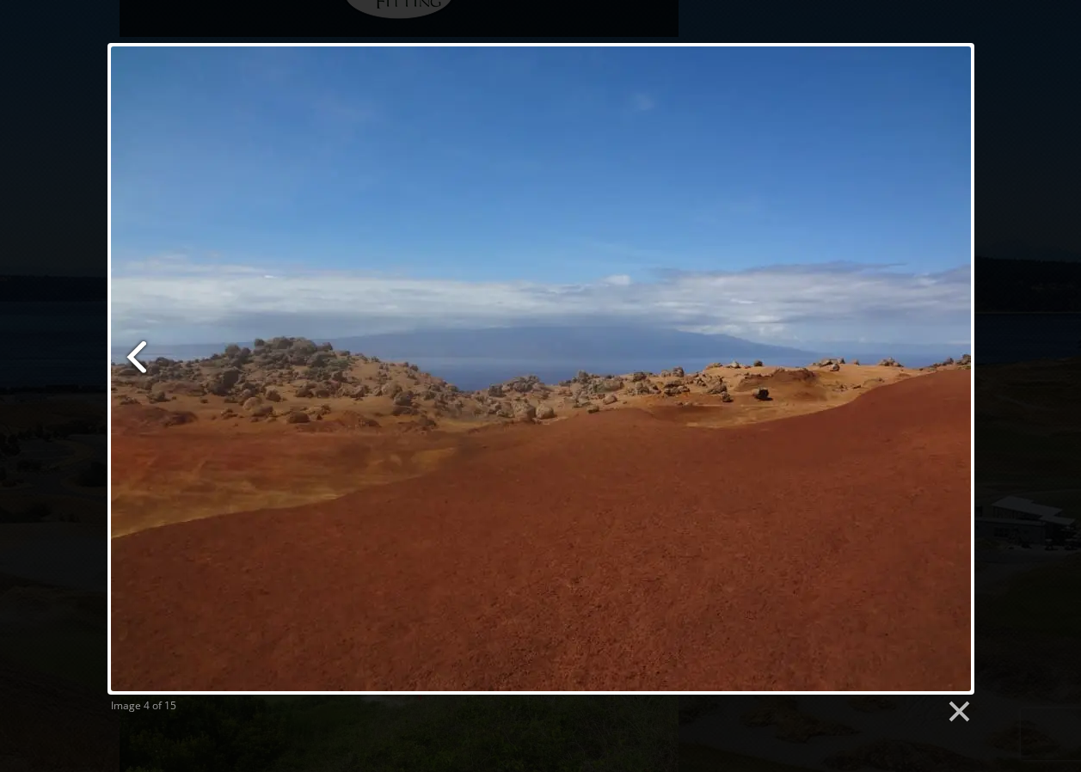
click at [134, 357] on link at bounding box center [255, 369] width 295 height 652
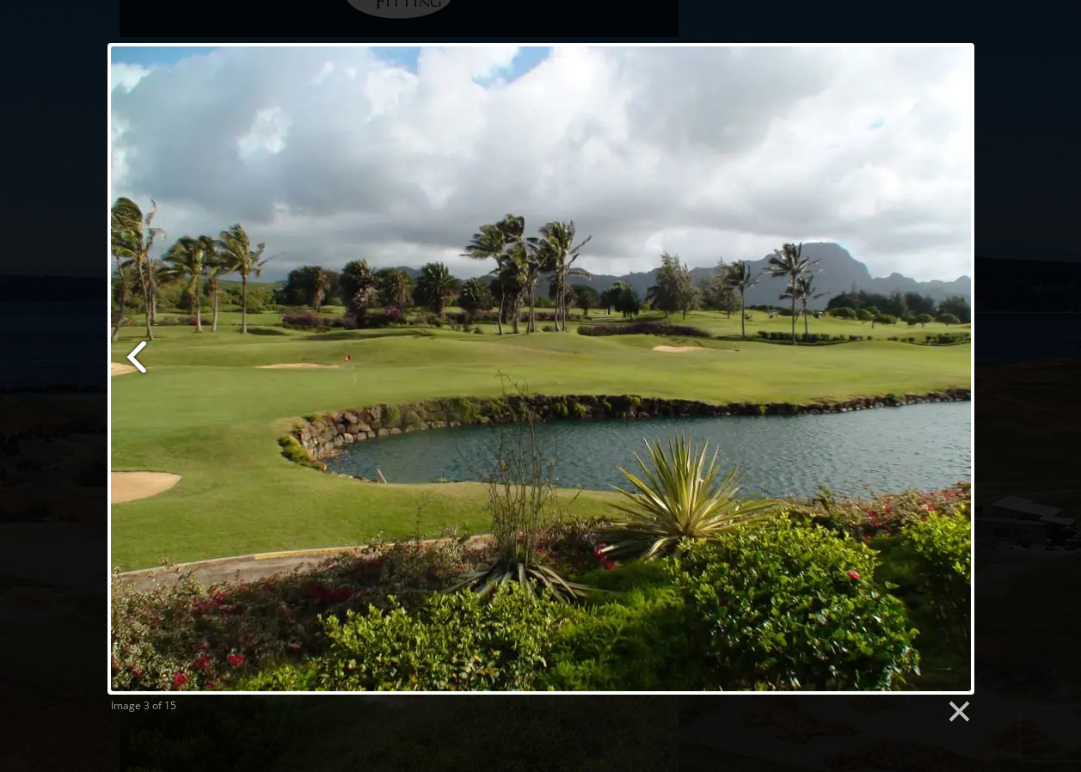
click at [134, 357] on link at bounding box center [255, 369] width 295 height 652
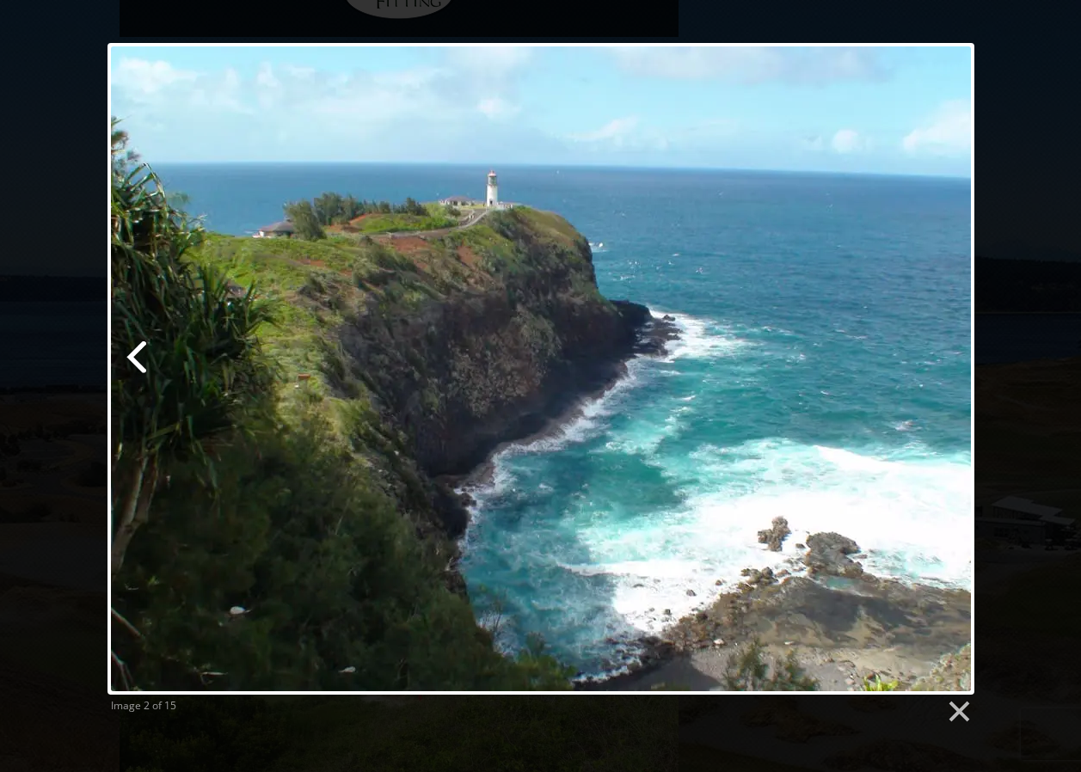
click at [134, 357] on link at bounding box center [255, 369] width 295 height 652
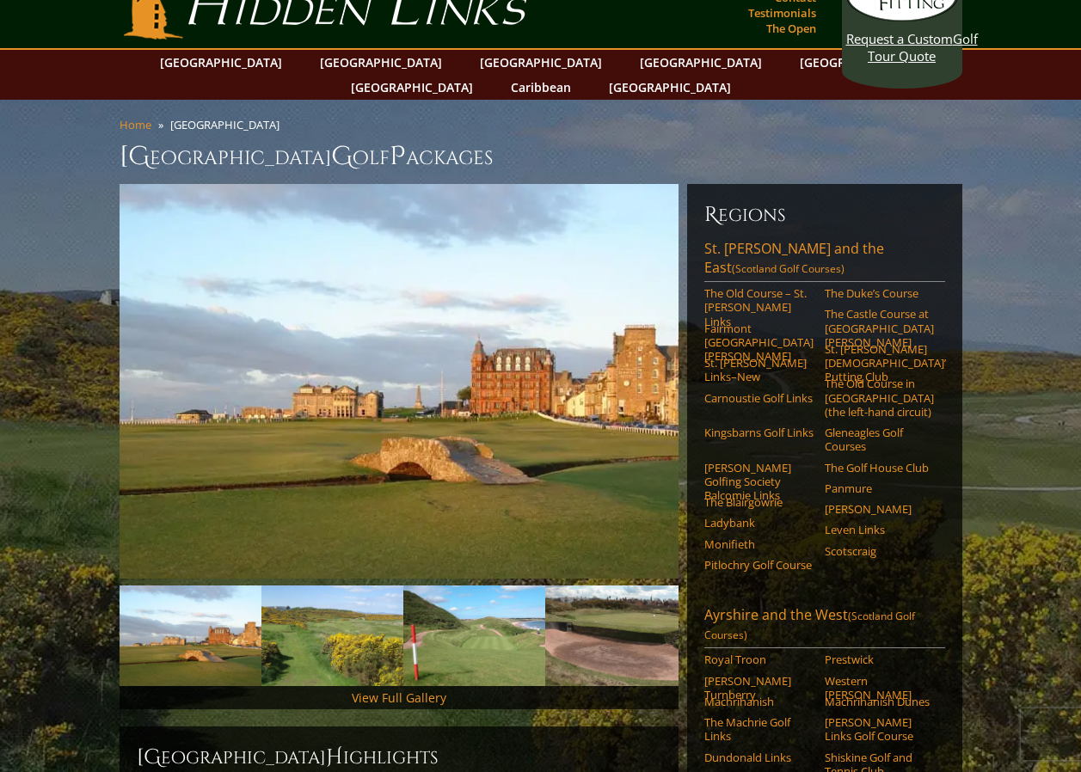
scroll to position [103, 0]
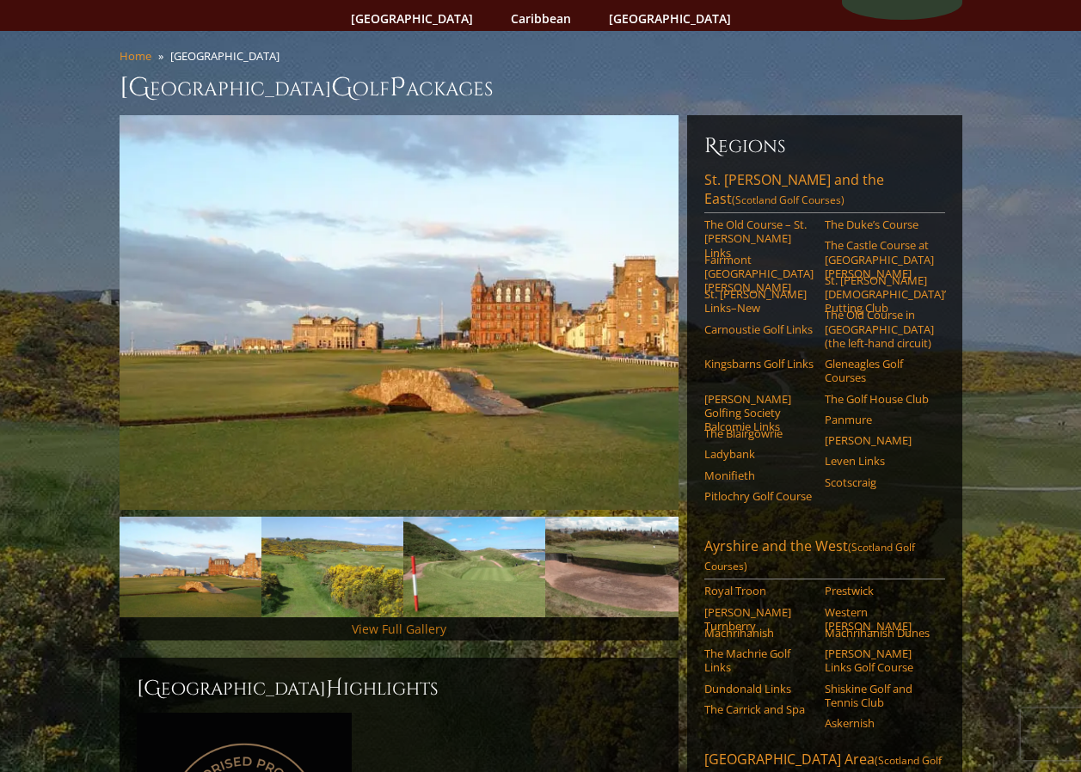
click at [415, 621] on link "View Full Gallery" at bounding box center [399, 629] width 95 height 16
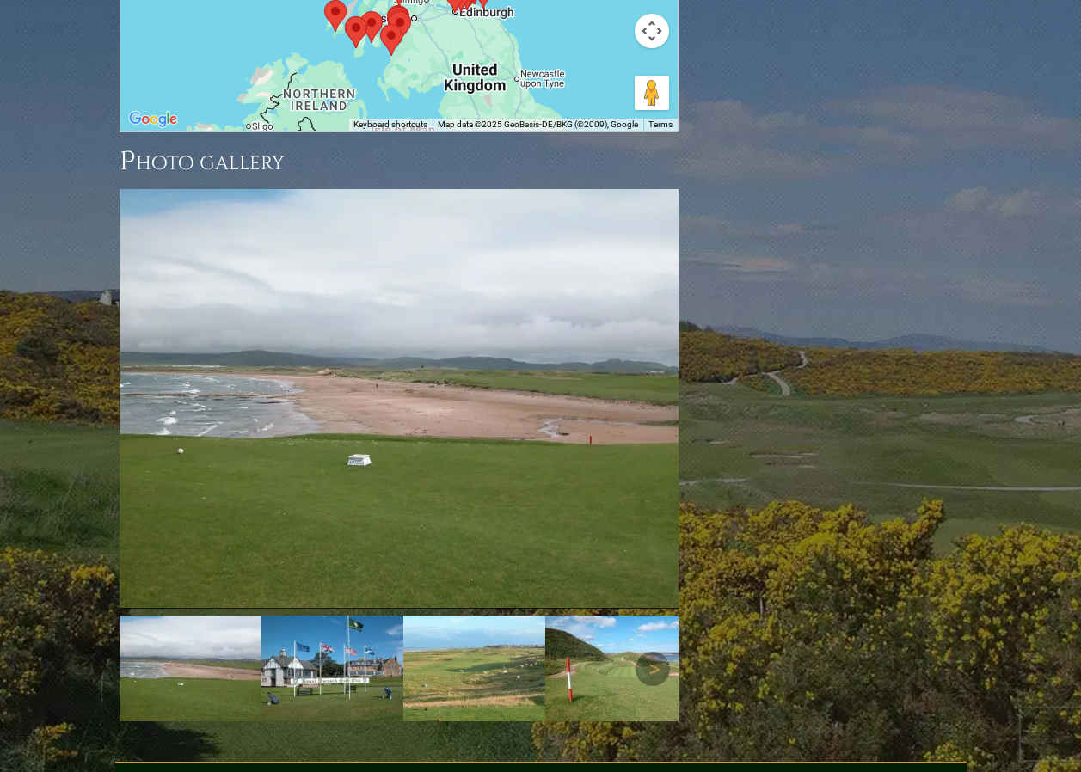
scroll to position [2422, 0]
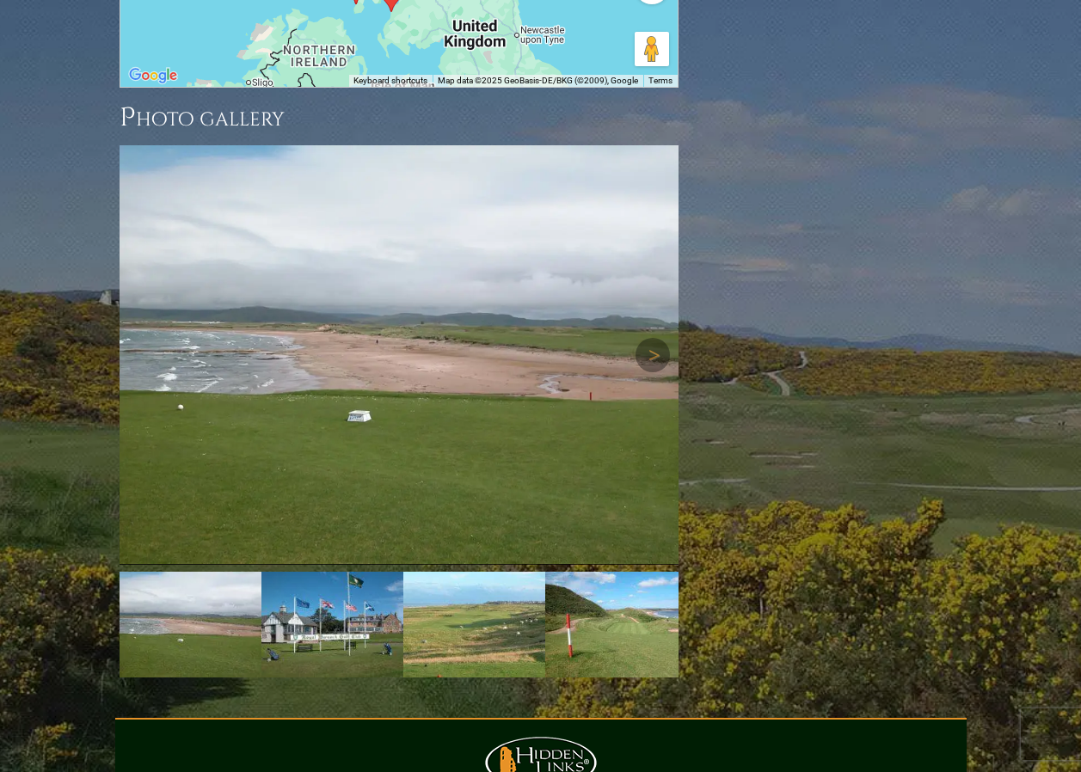
click at [501, 240] on img at bounding box center [399, 355] width 559 height 420
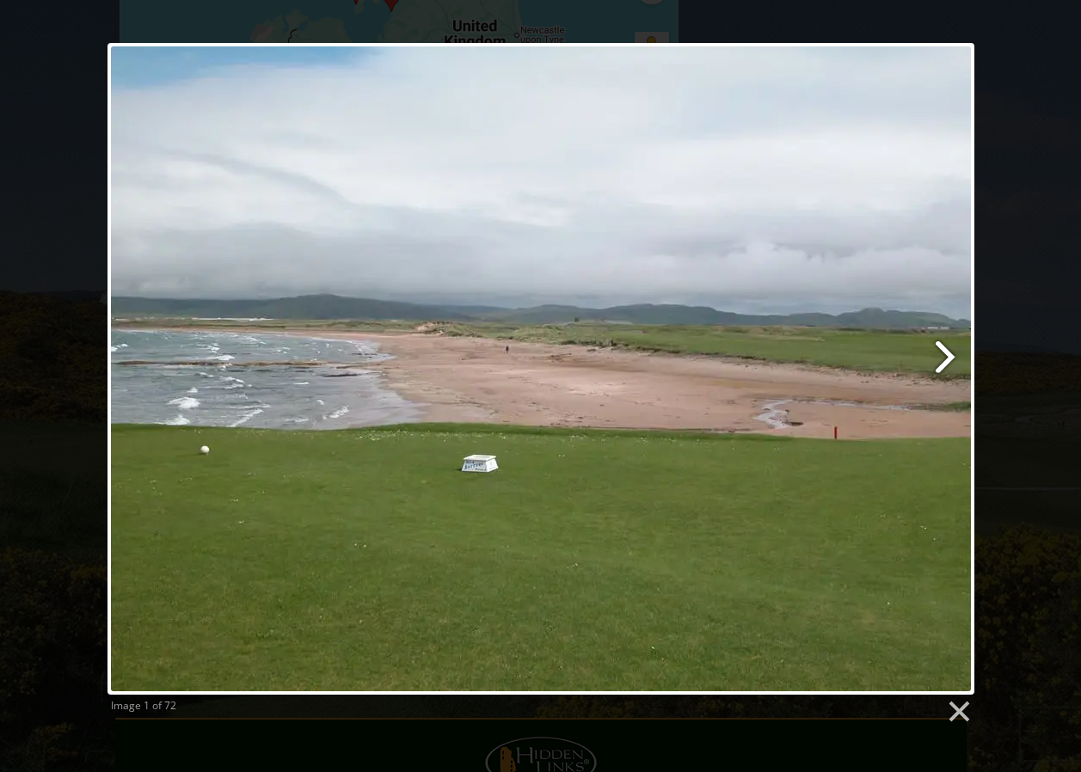
click at [941, 356] on link at bounding box center [696, 369] width 555 height 652
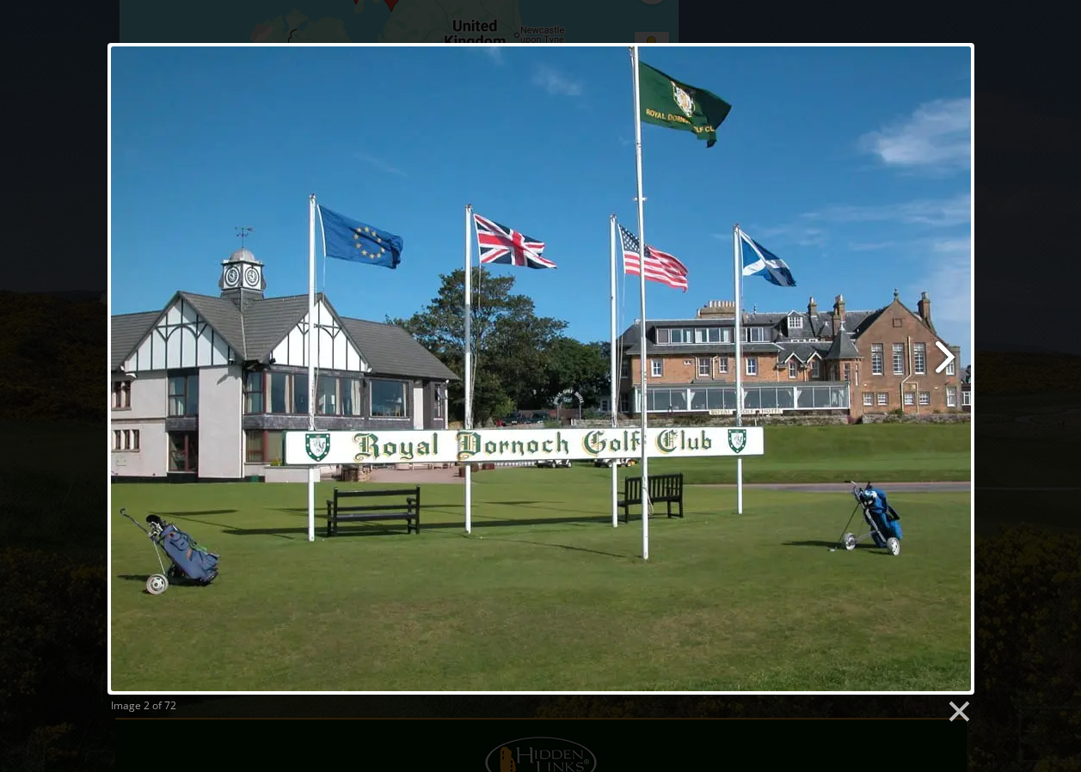
click at [941, 356] on link at bounding box center [696, 369] width 555 height 652
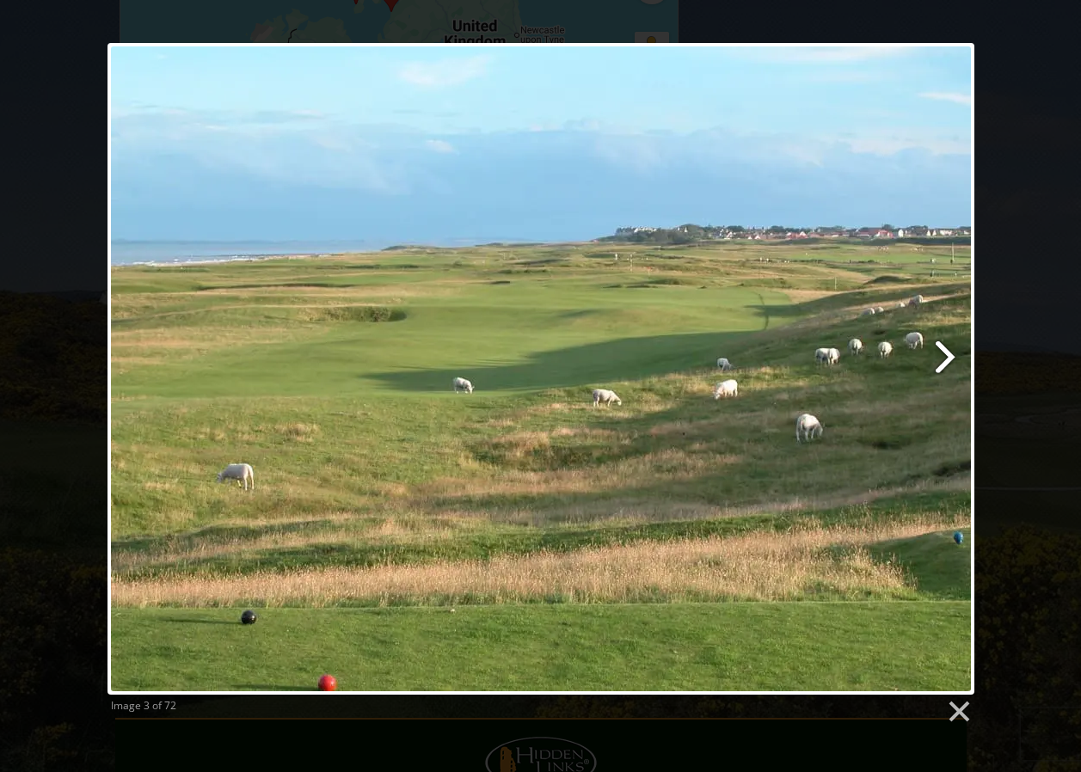
click at [941, 356] on link at bounding box center [696, 369] width 555 height 652
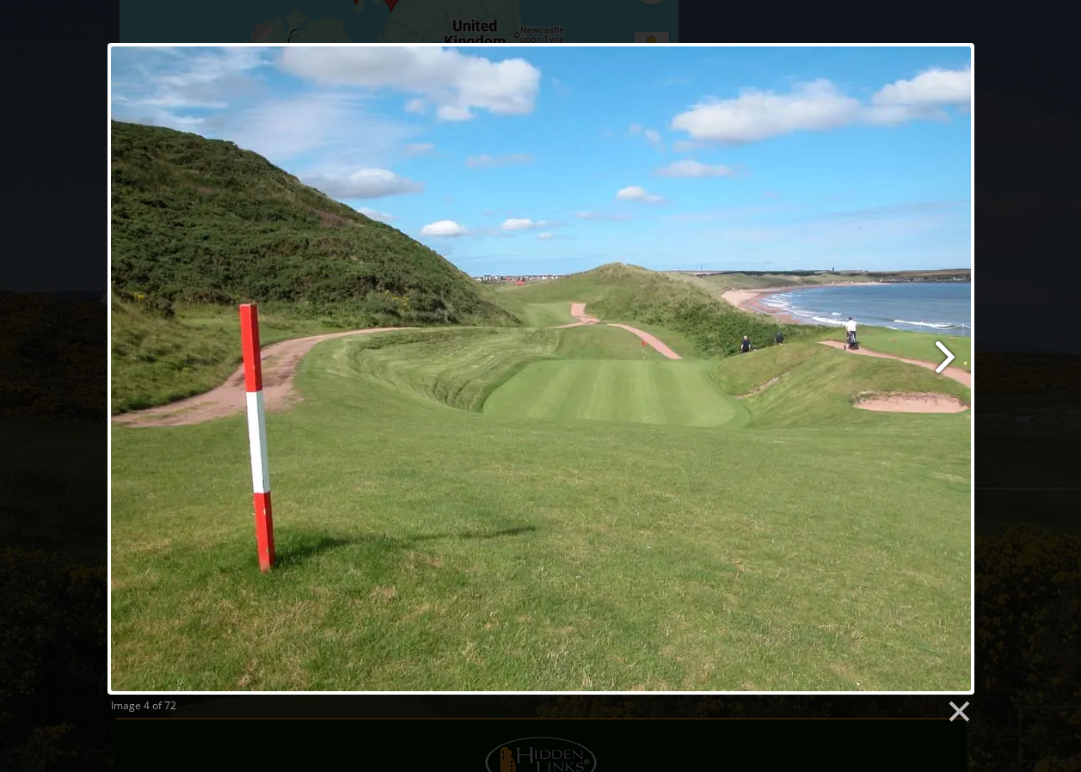
click at [941, 356] on link at bounding box center [696, 369] width 555 height 652
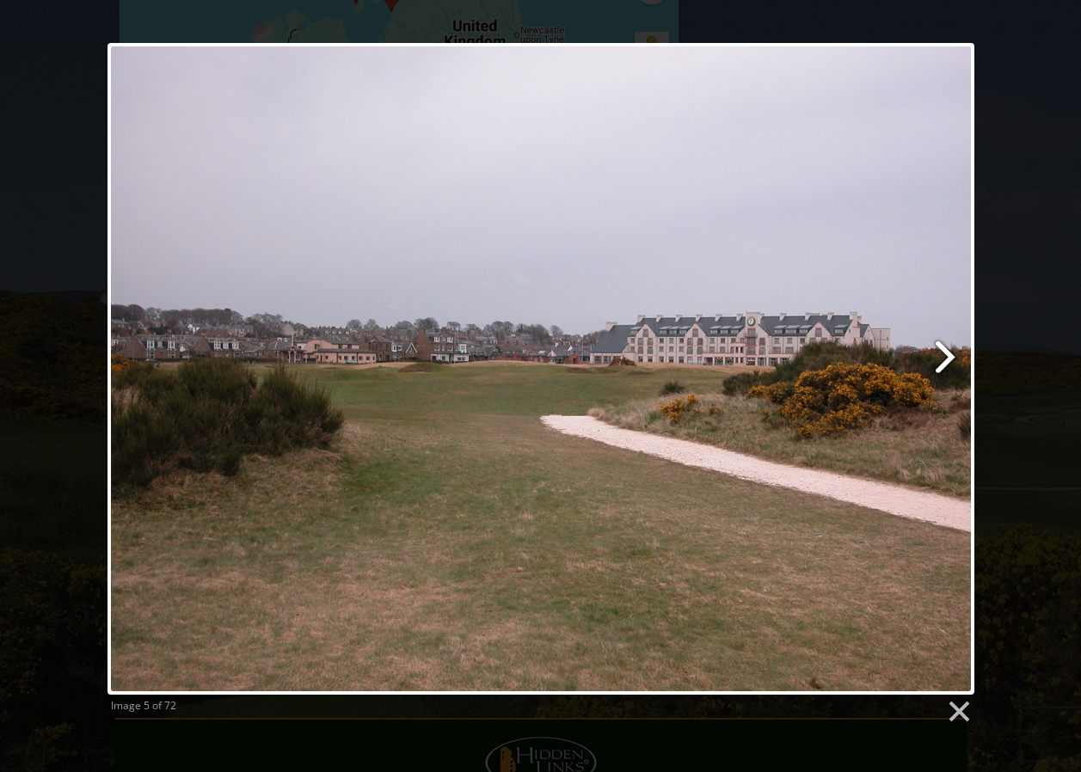
click at [939, 360] on link at bounding box center [696, 369] width 555 height 652
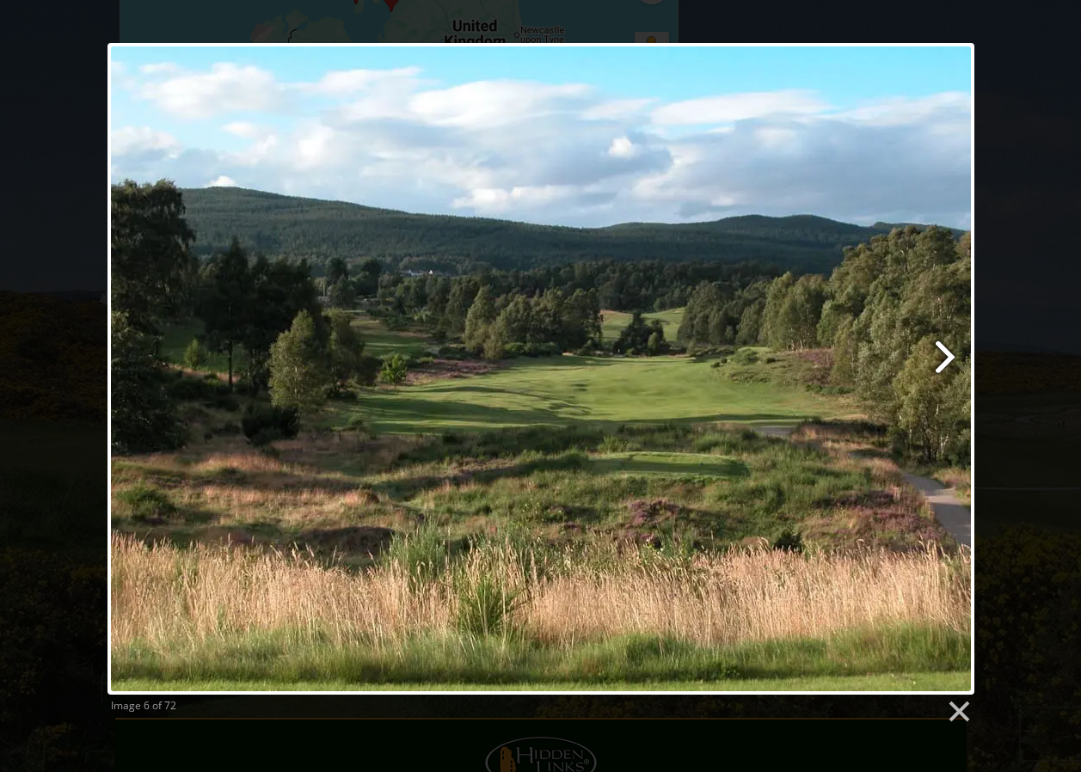
click at [939, 358] on link at bounding box center [696, 369] width 555 height 652
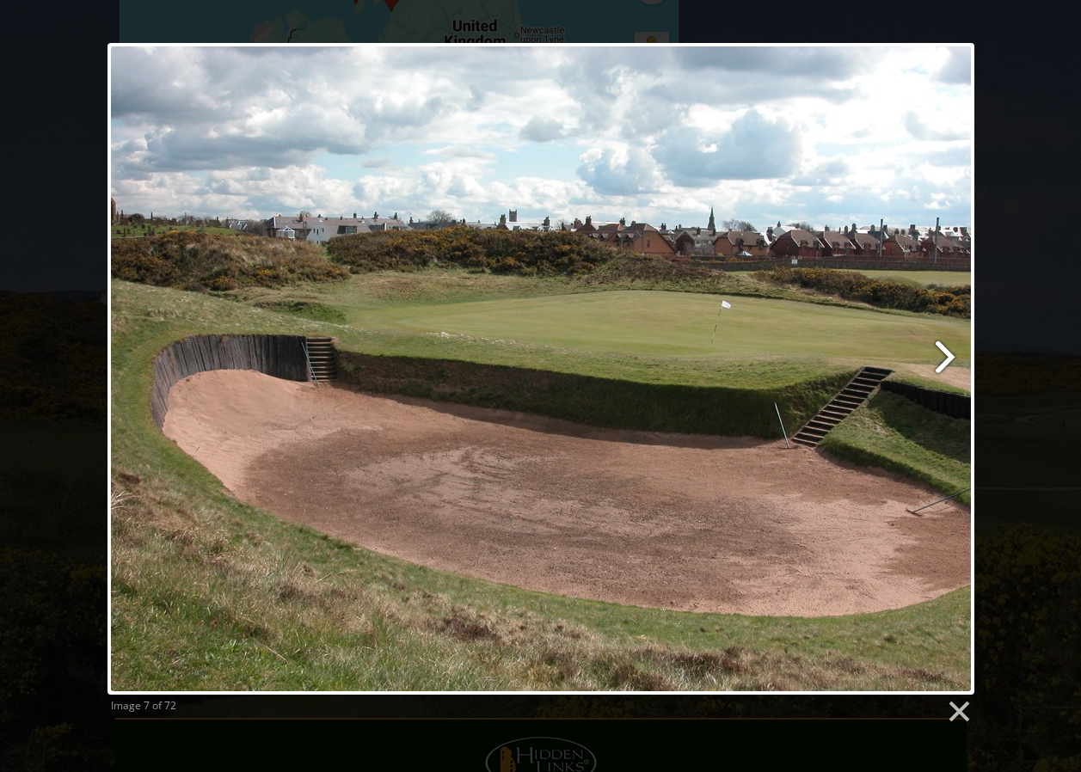
click at [939, 358] on link at bounding box center [696, 369] width 555 height 652
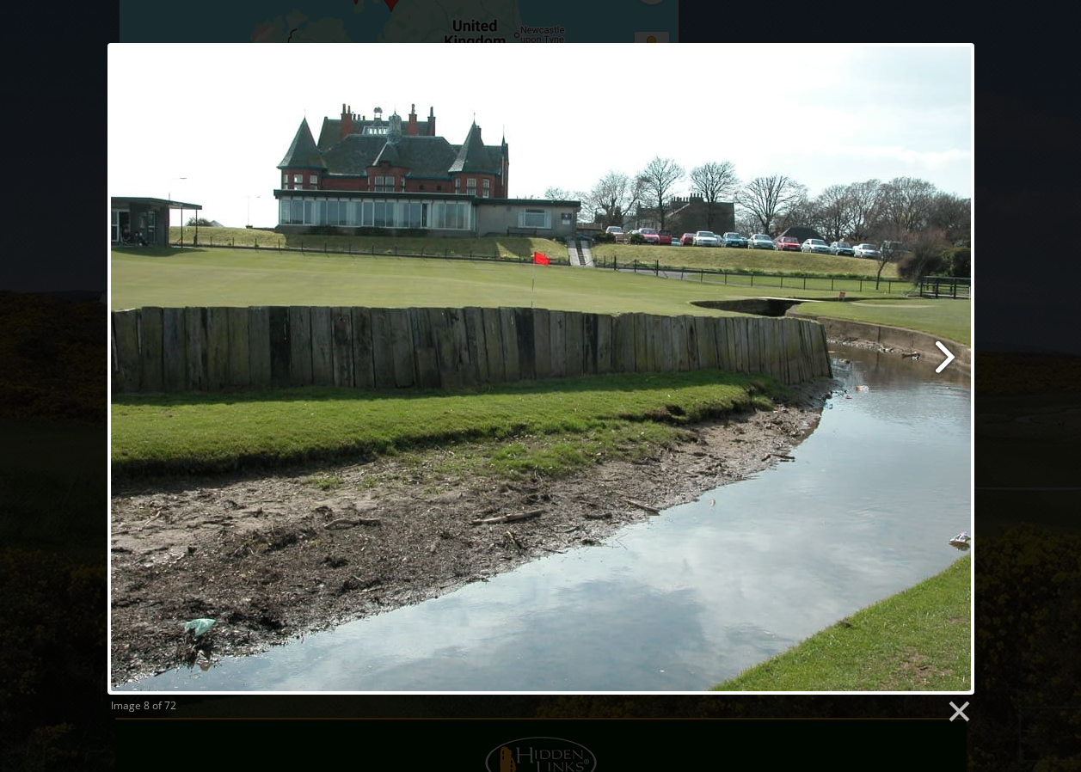
click at [939, 358] on link at bounding box center [696, 369] width 555 height 652
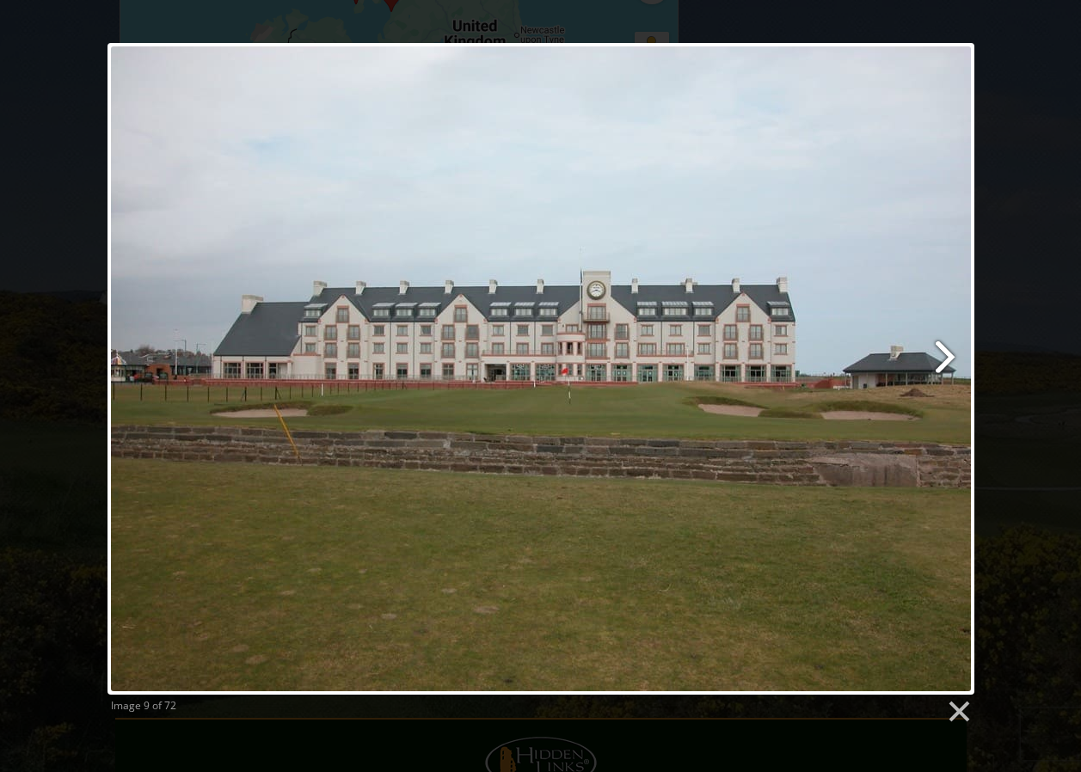
click at [939, 358] on link at bounding box center [696, 369] width 555 height 652
